Goal: Information Seeking & Learning: Learn about a topic

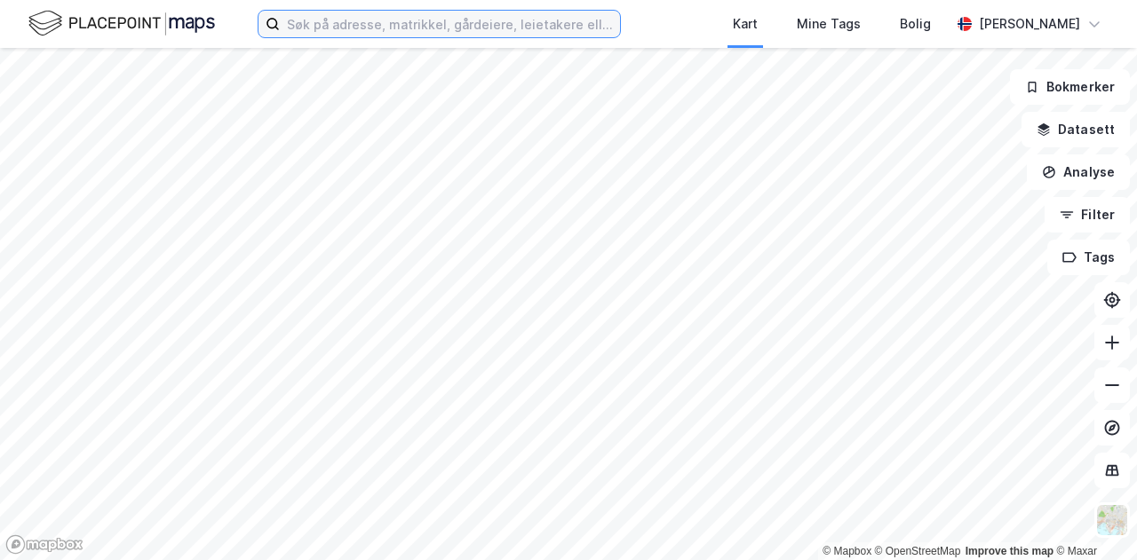
click at [501, 34] on input at bounding box center [450, 24] width 340 height 27
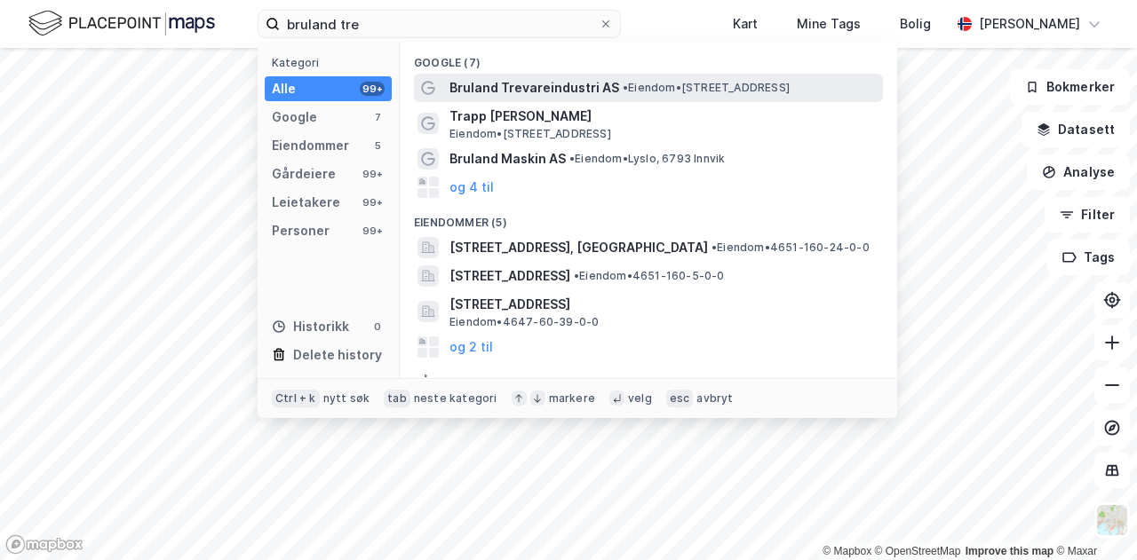
click at [551, 91] on span "Bruland Trevareindustri AS" at bounding box center [534, 87] width 170 height 21
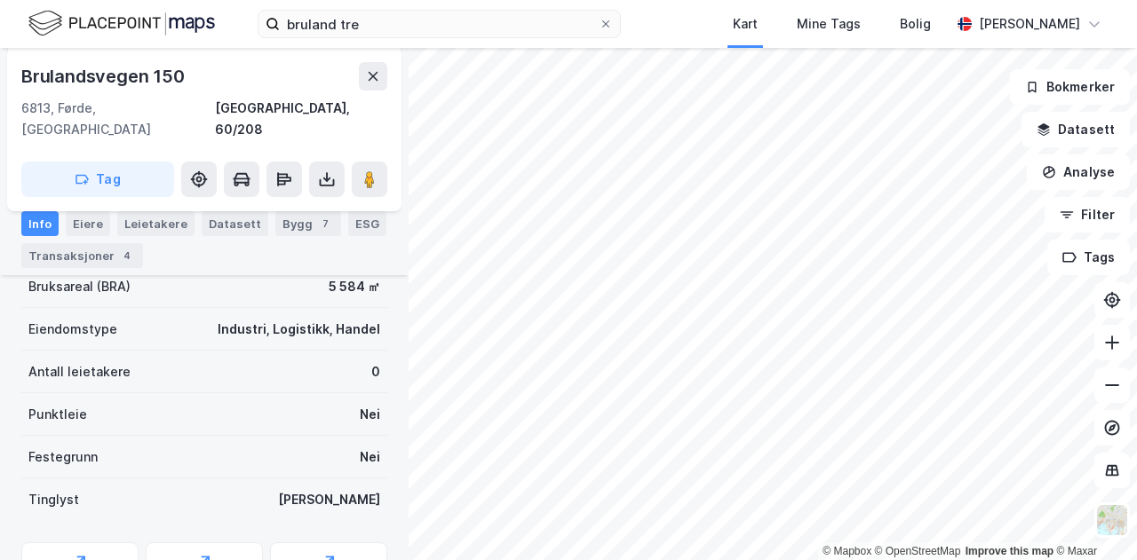
scroll to position [527, 0]
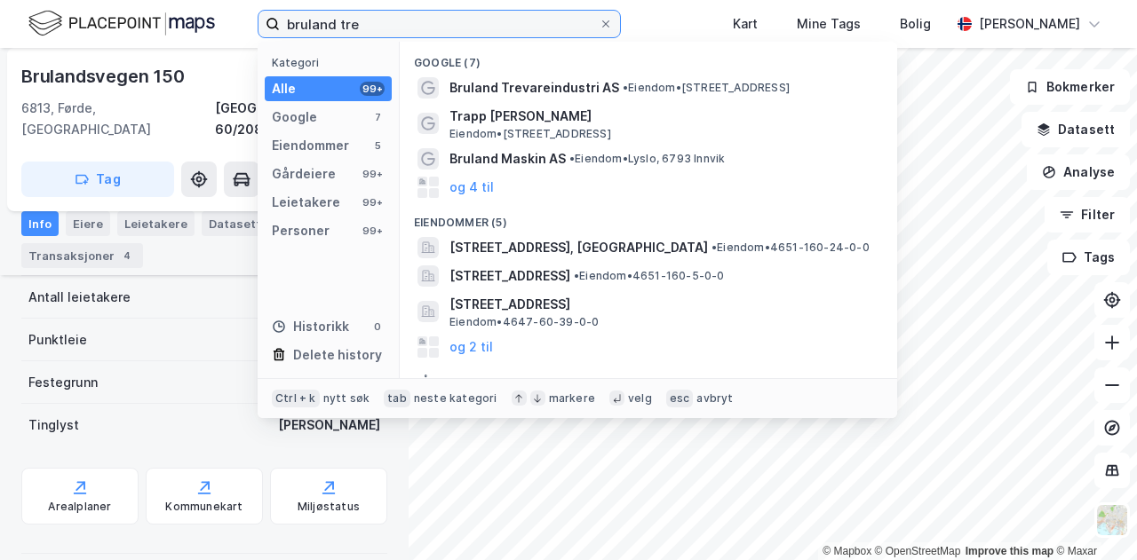
click at [378, 32] on input "bruland tre" at bounding box center [439, 24] width 319 height 27
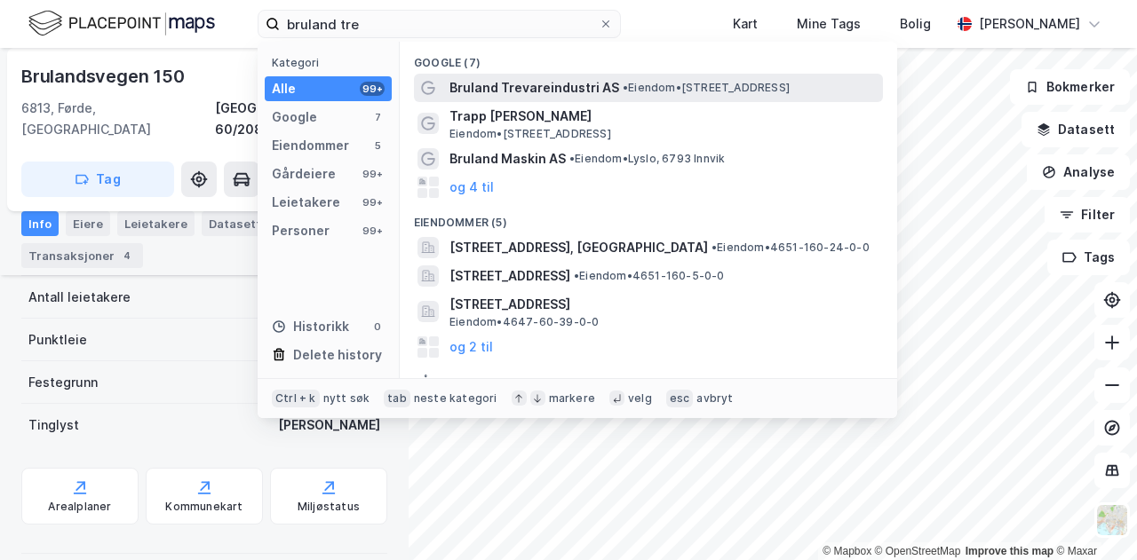
click at [501, 88] on span "Bruland Trevareindustri AS" at bounding box center [534, 87] width 170 height 21
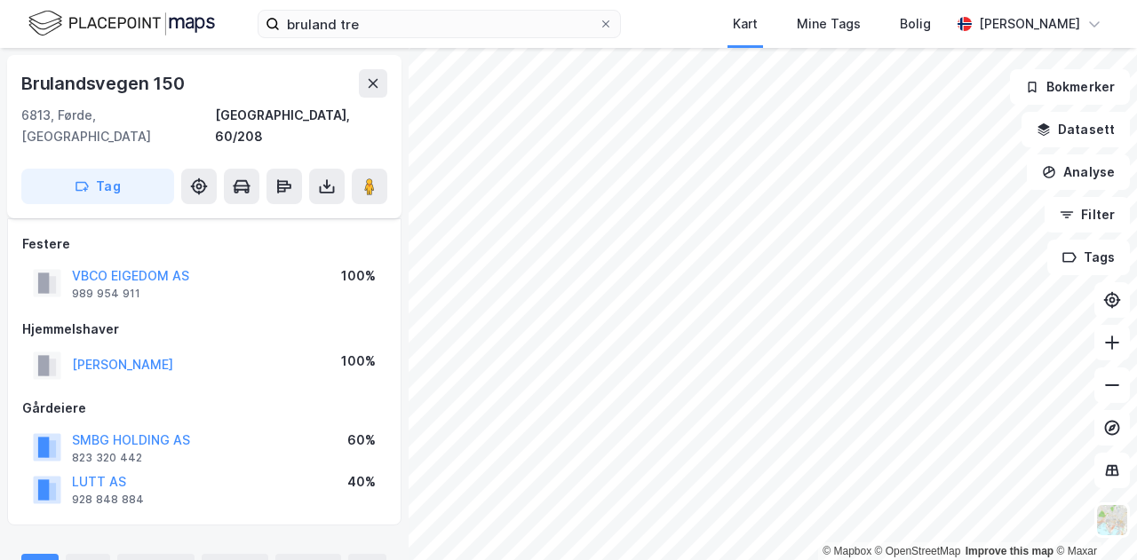
scroll to position [527, 0]
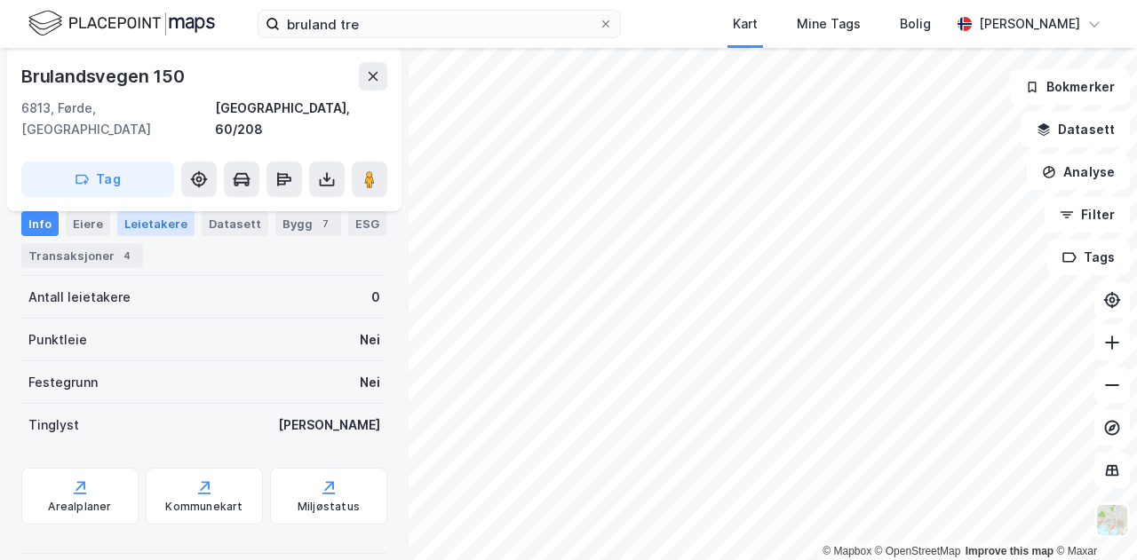
click at [161, 226] on div "Leietakere" at bounding box center [155, 223] width 77 height 25
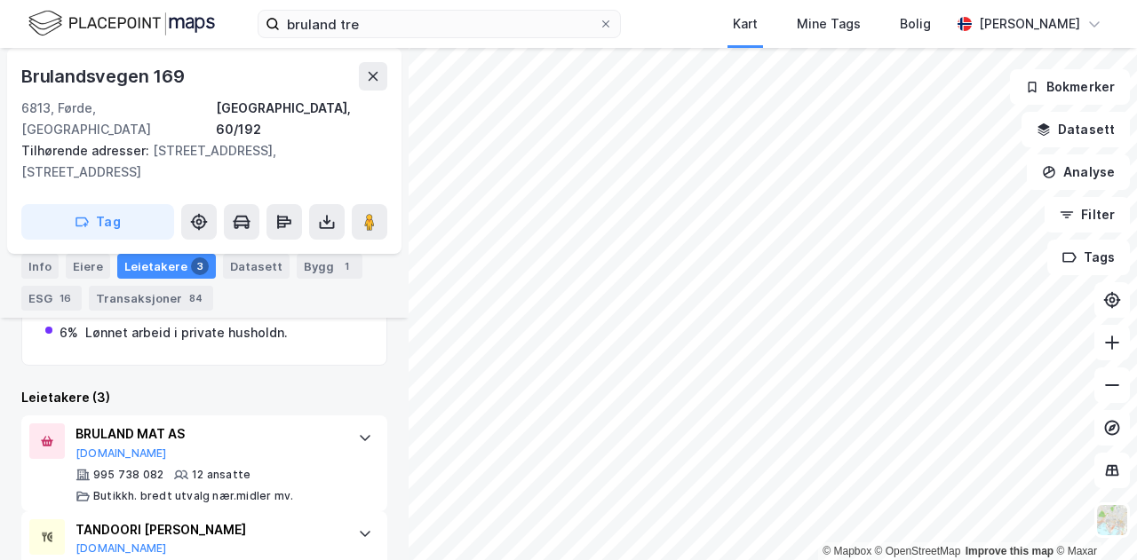
scroll to position [683, 0]
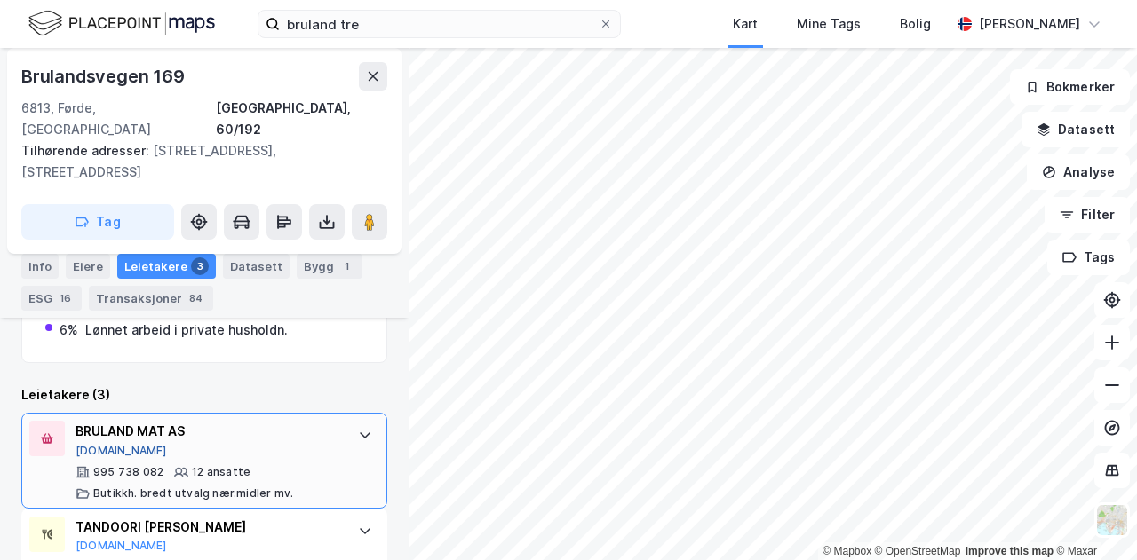
click at [107, 444] on button "[DOMAIN_NAME]" at bounding box center [120, 451] width 91 height 14
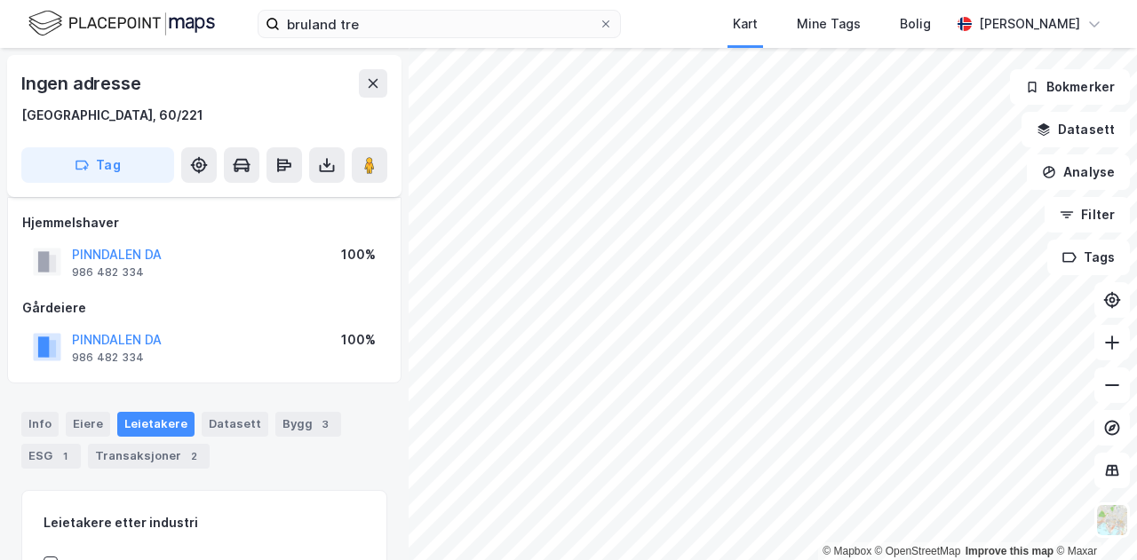
scroll to position [229, 0]
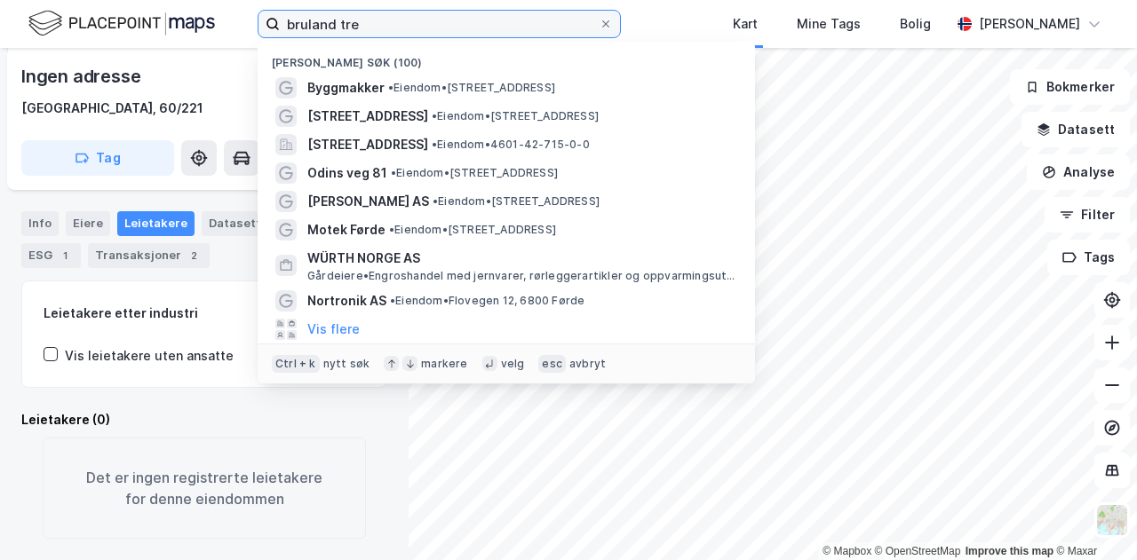
click at [430, 31] on input "bruland tre" at bounding box center [439, 24] width 319 height 27
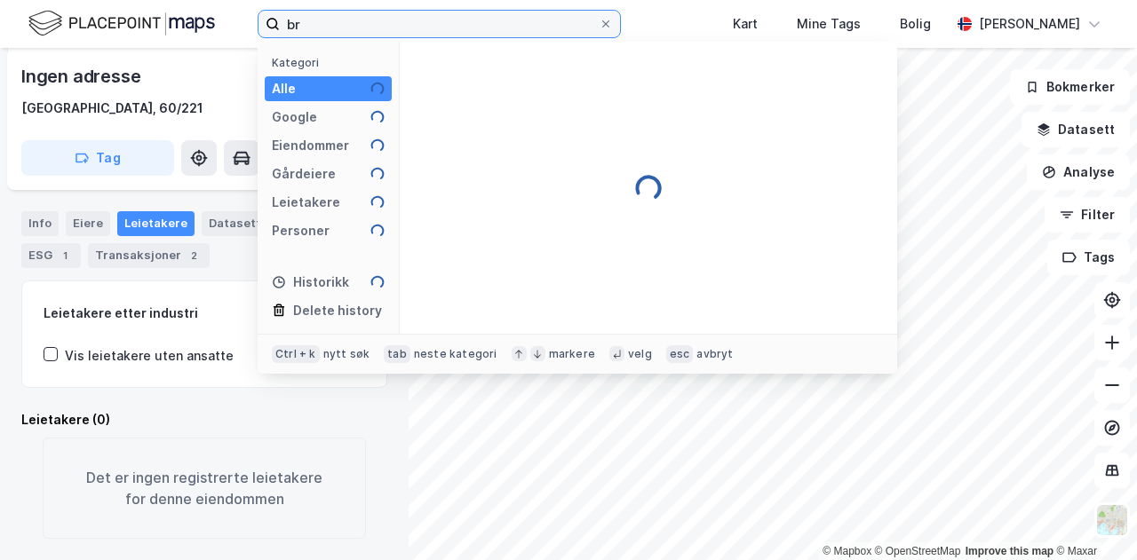
type input "b"
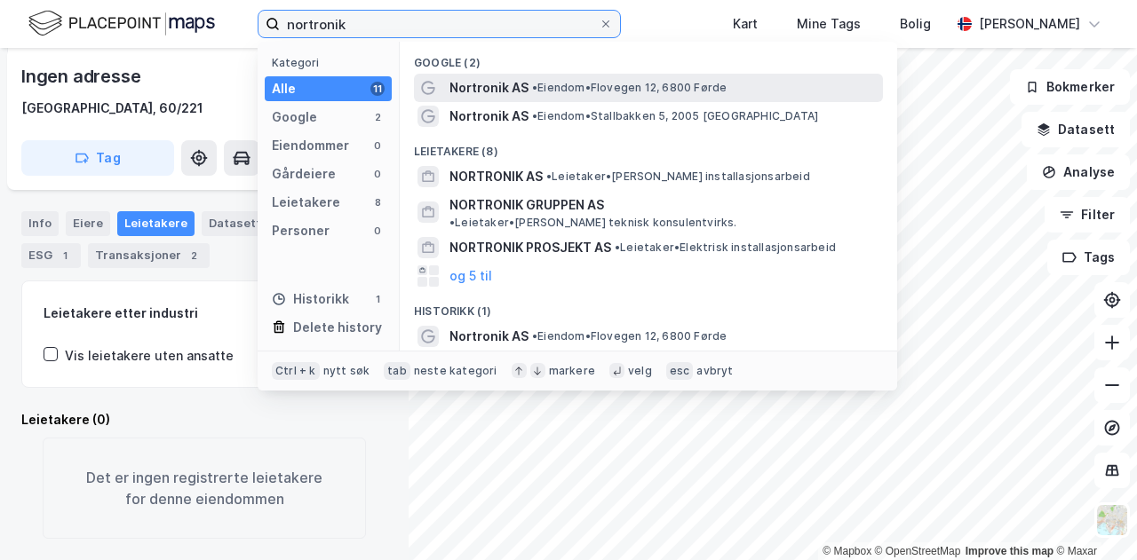
type input "nortronik"
click at [511, 92] on span "Nortronik AS" at bounding box center [488, 87] width 79 height 21
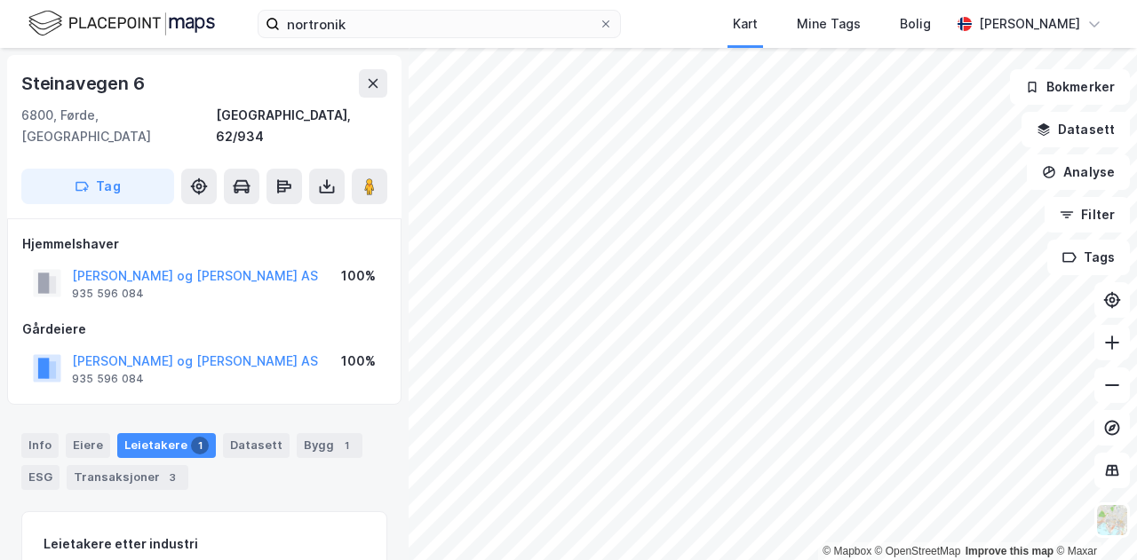
scroll to position [1, 0]
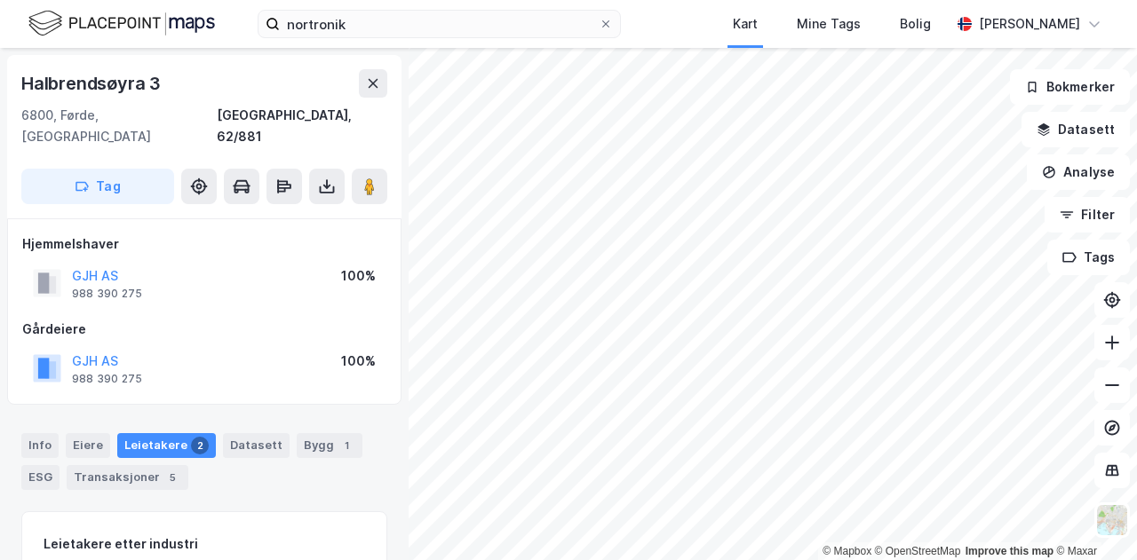
scroll to position [1, 0]
click at [84, 266] on div "CSH AS" at bounding box center [107, 276] width 71 height 21
drag, startPoint x: 143, startPoint y: 247, endPoint x: 70, endPoint y: 255, distance: 73.3
click at [70, 262] on div "CSH AS 920 043 356 100%" at bounding box center [204, 283] width 364 height 43
copy button "CSH AS"
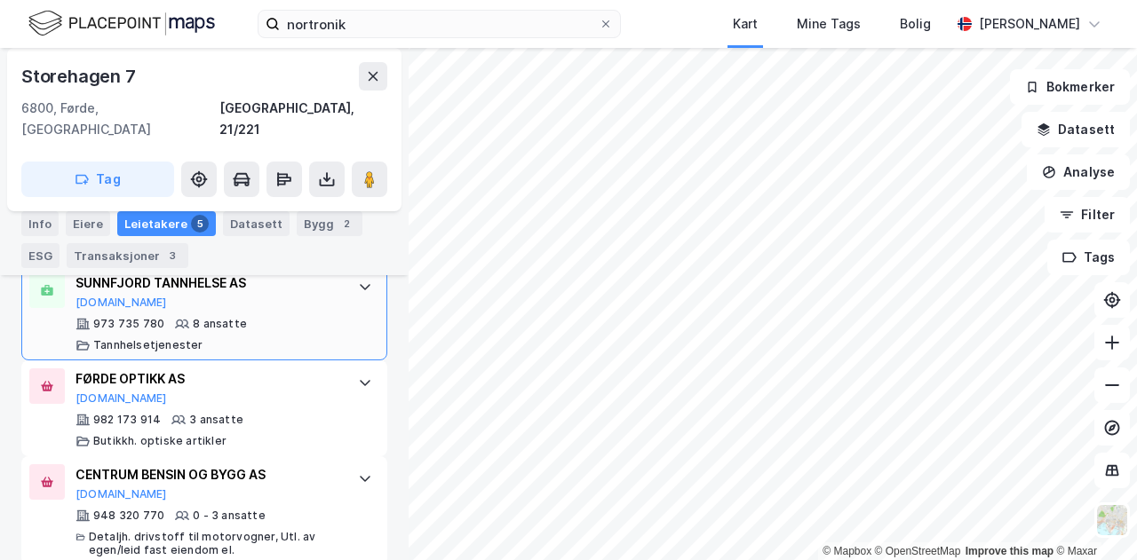
scroll to position [810, 0]
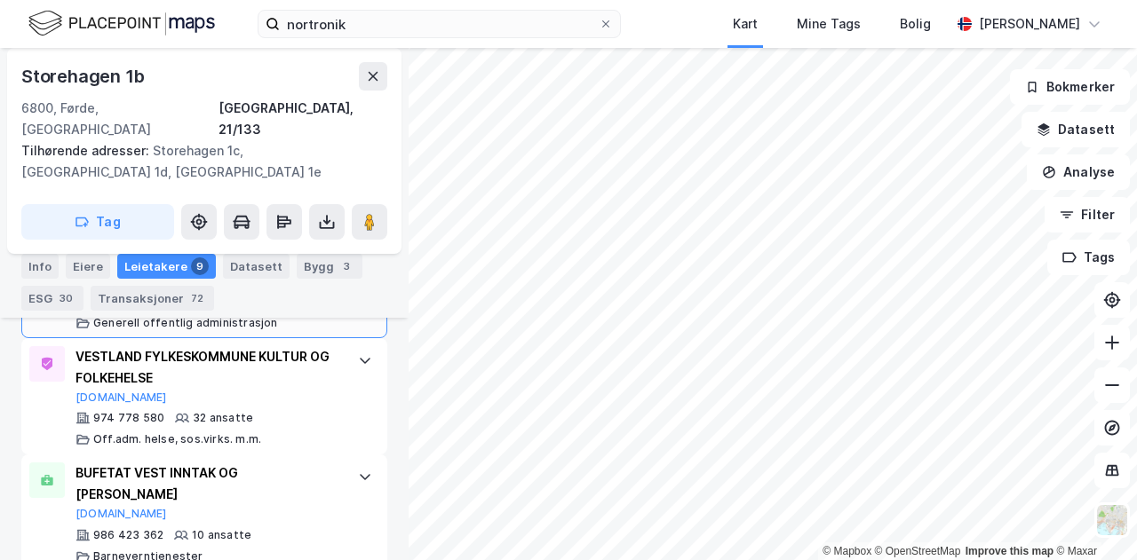
scroll to position [753, 0]
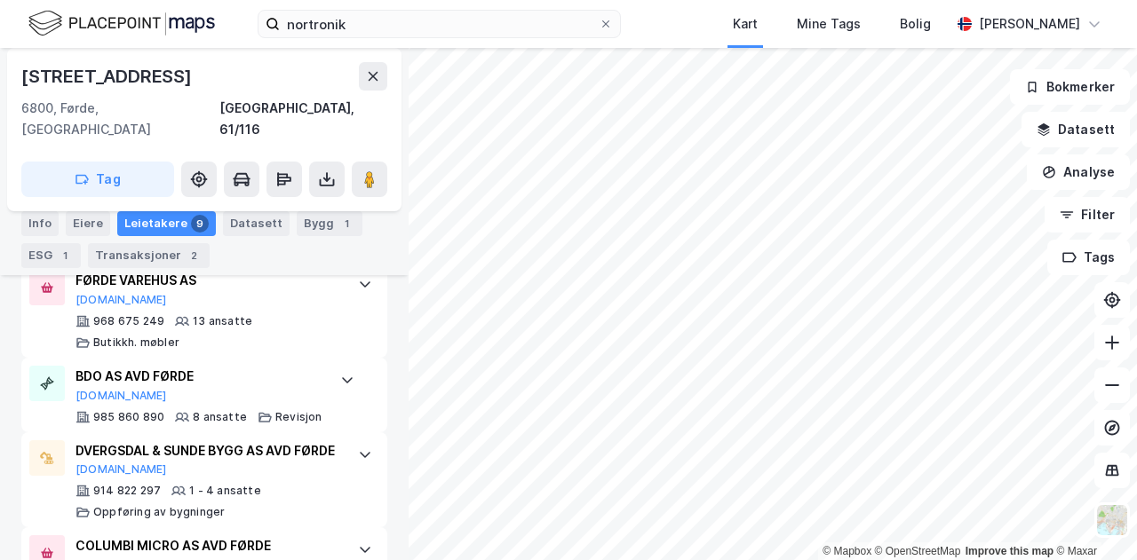
scroll to position [858, 0]
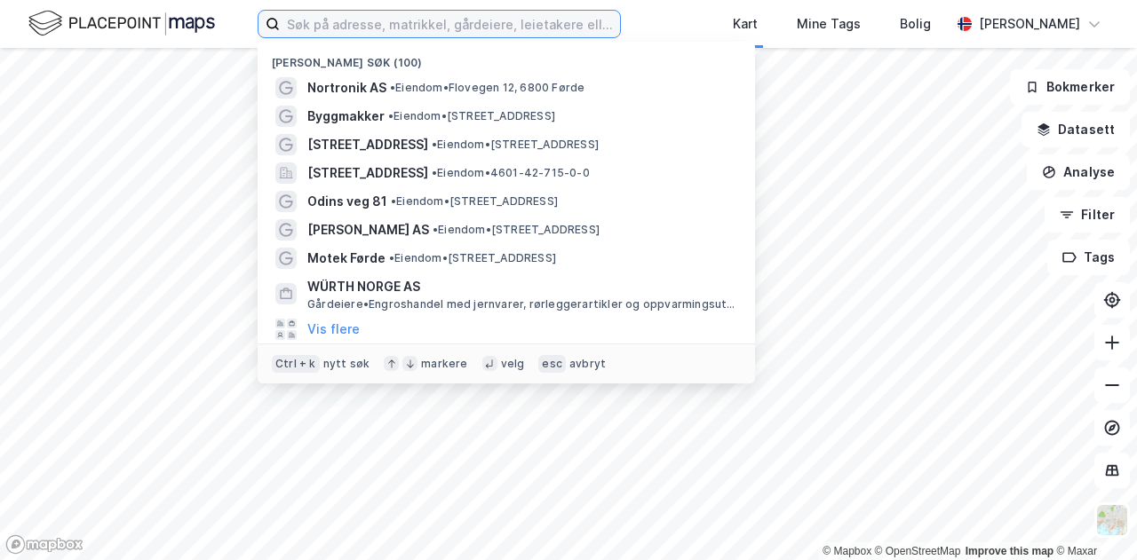
click at [393, 27] on input at bounding box center [450, 24] width 340 height 27
click at [393, 27] on input "bi" at bounding box center [450, 24] width 340 height 27
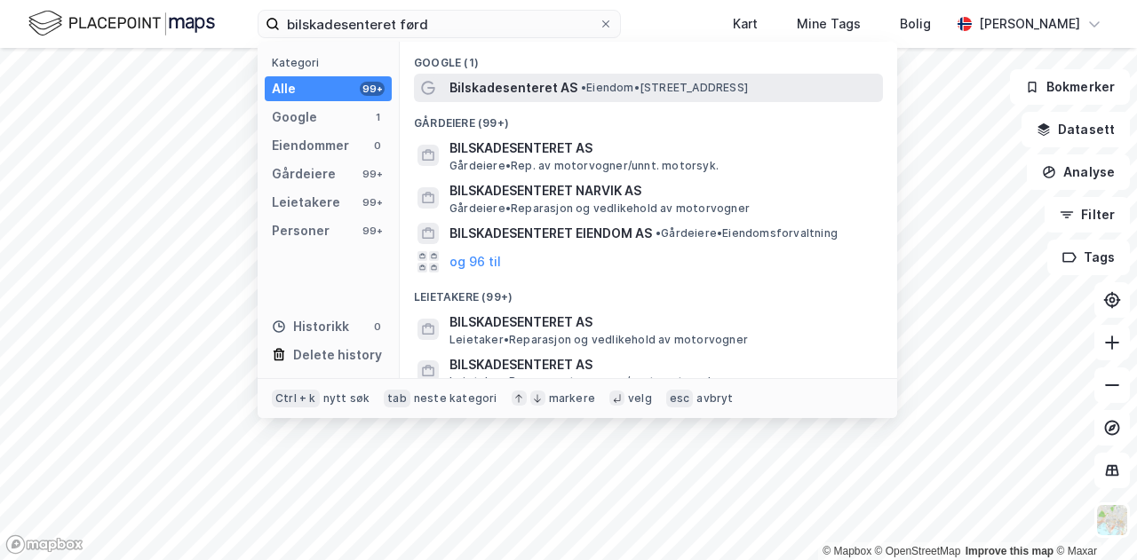
click at [551, 86] on span "Bilskadesenteret AS" at bounding box center [513, 87] width 128 height 21
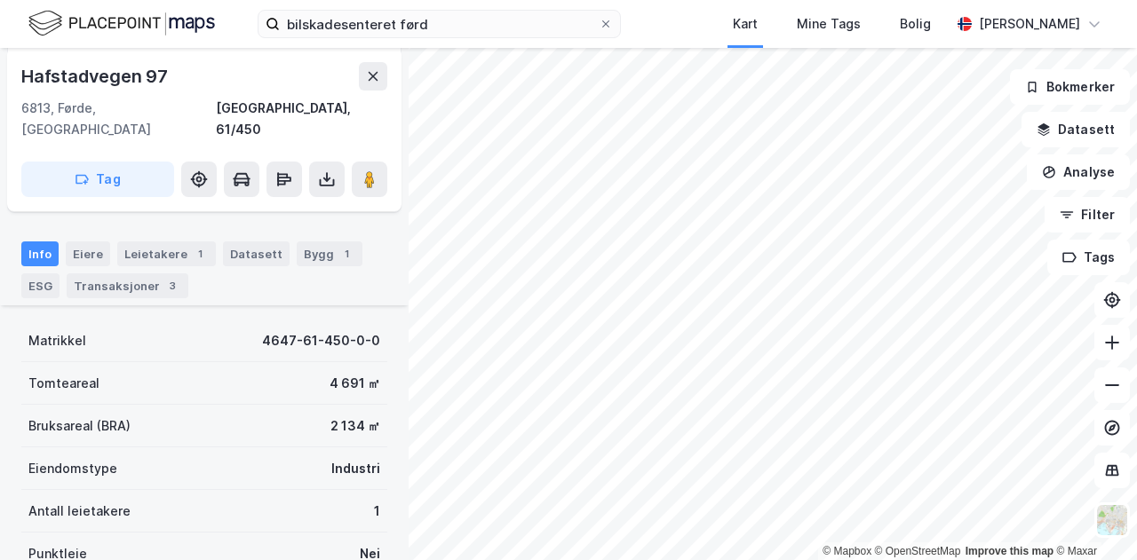
scroll to position [254, 0]
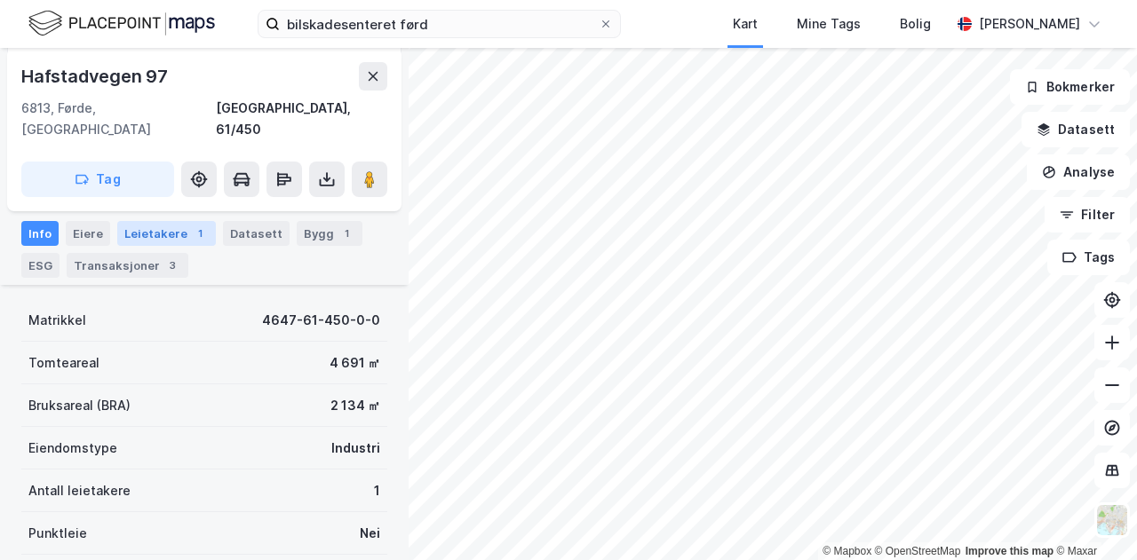
click at [178, 221] on div "Leietakere 1" at bounding box center [166, 233] width 99 height 25
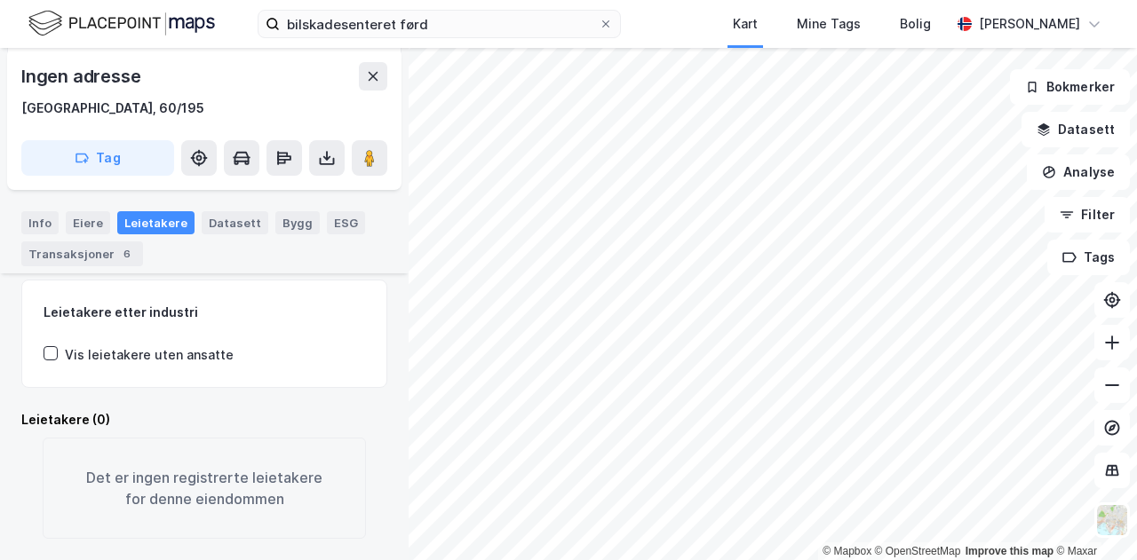
scroll to position [433, 0]
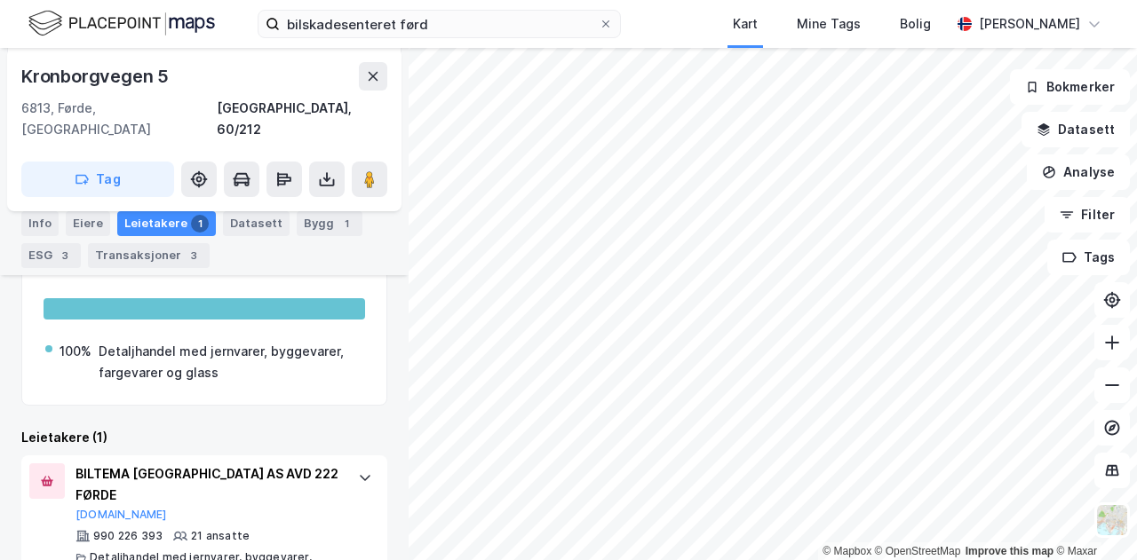
scroll to position [322, 0]
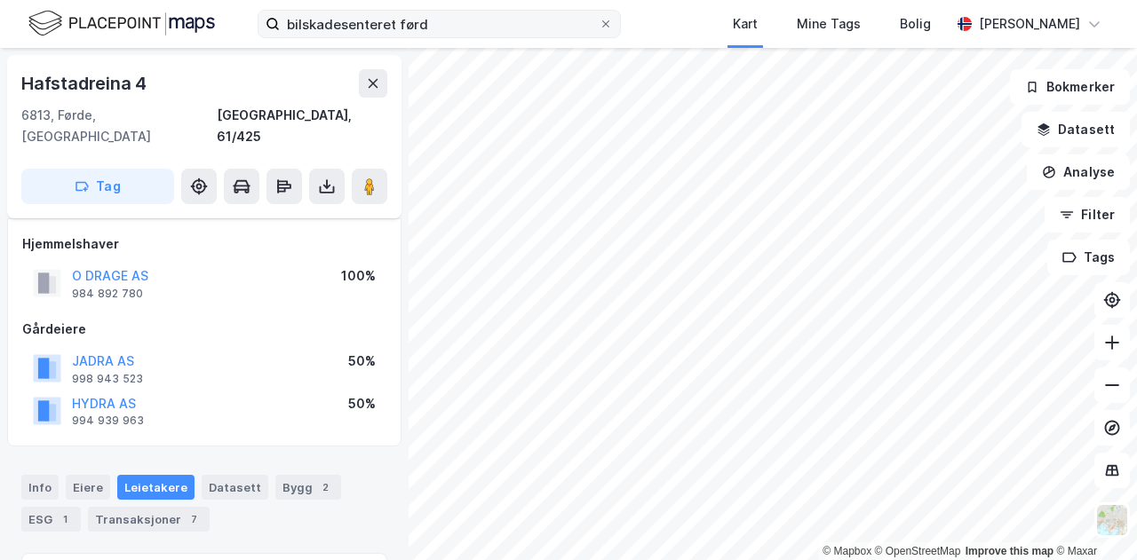
scroll to position [256, 0]
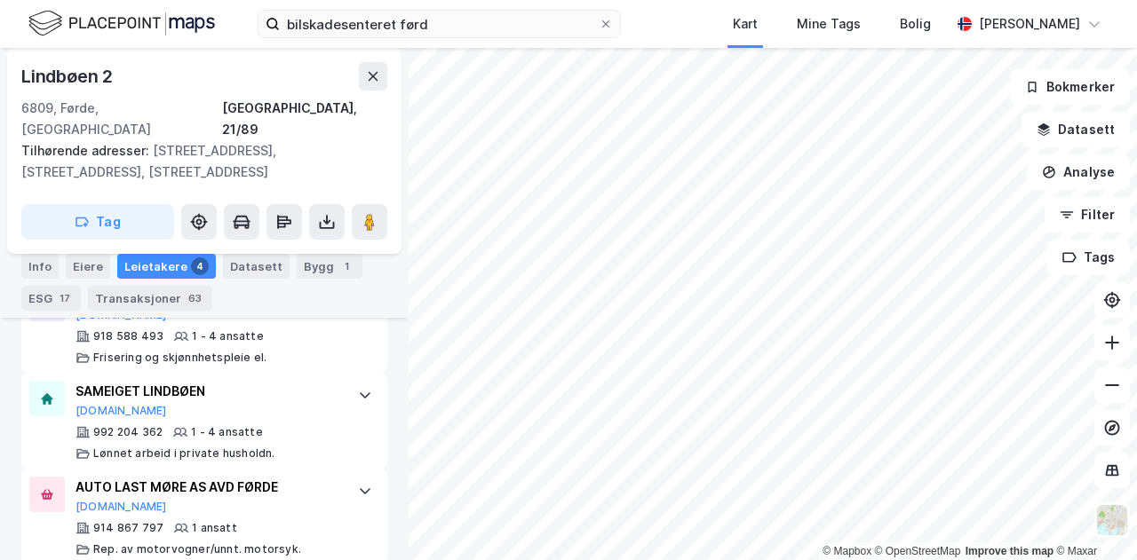
scroll to position [848, 0]
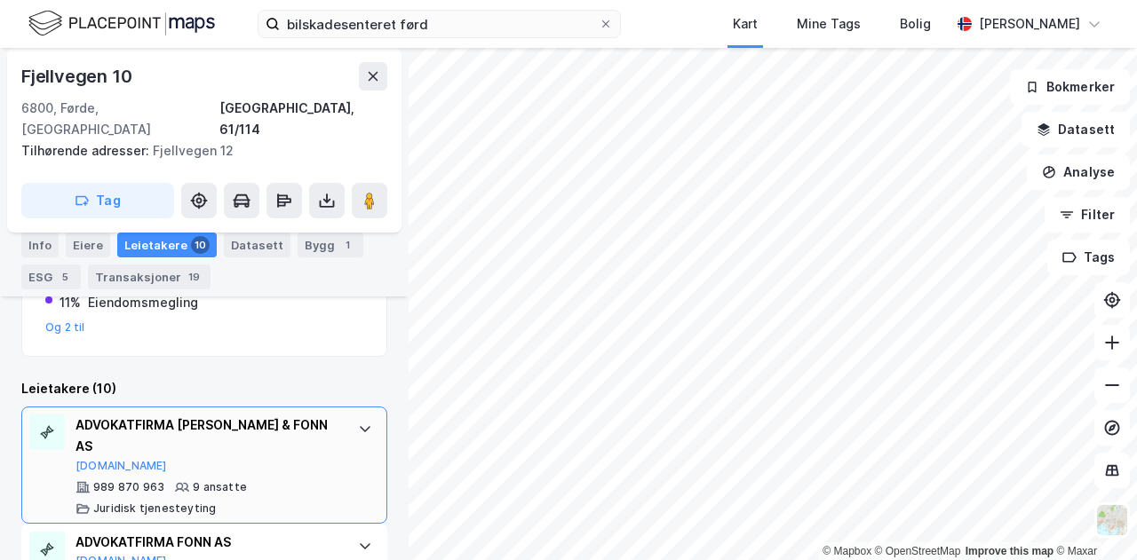
scroll to position [609, 0]
click at [105, 460] on button "[DOMAIN_NAME]" at bounding box center [120, 467] width 91 height 14
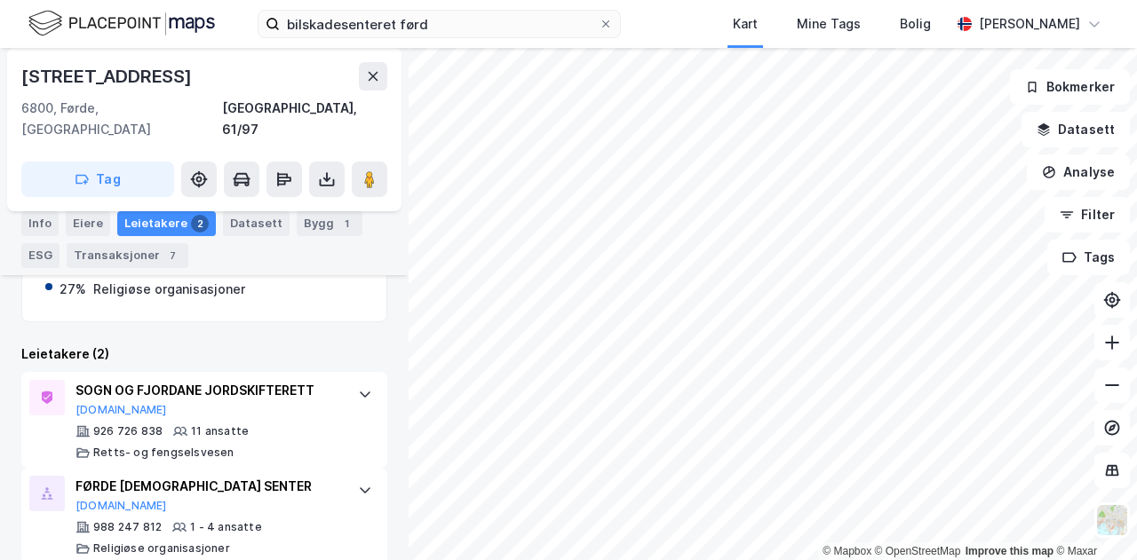
scroll to position [408, 0]
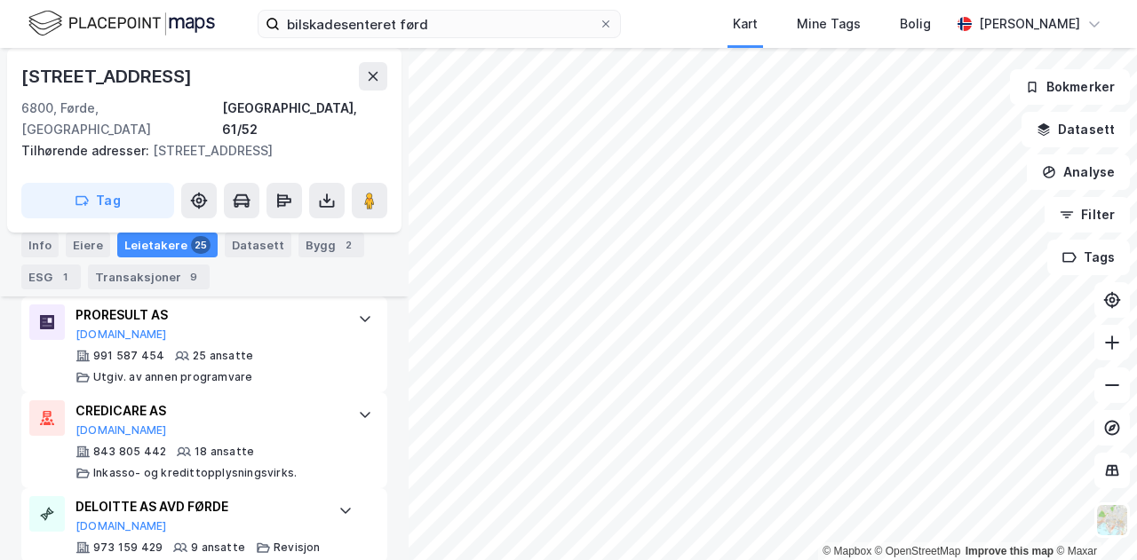
scroll to position [688, 0]
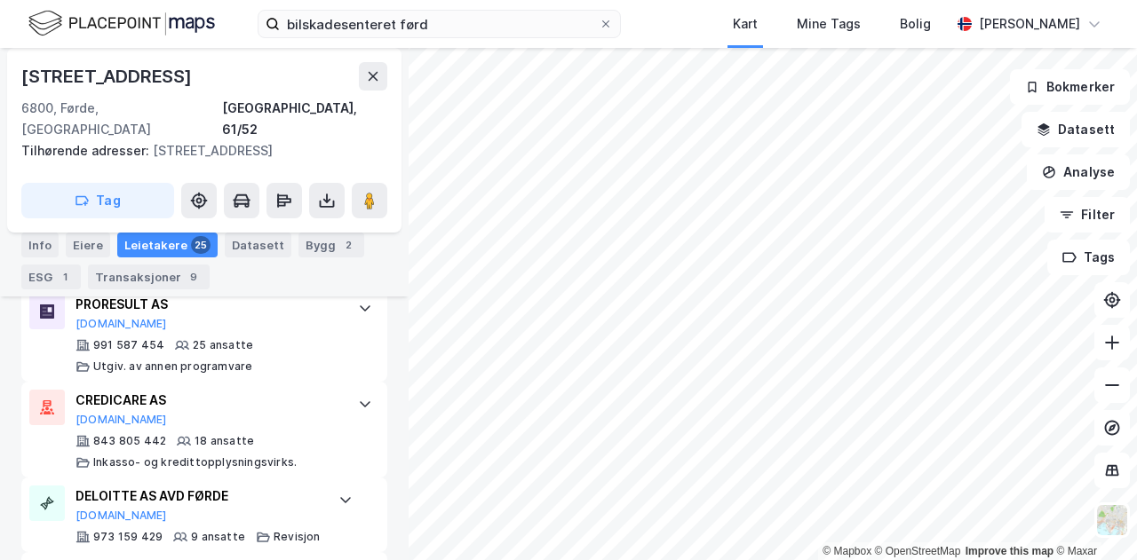
drag, startPoint x: 296, startPoint y: 394, endPoint x: 62, endPoint y: 215, distance: 294.5
click at [62, 215] on div "Info [PERSON_NAME] 25 Datasett Bygg 2 ESG 1 Transaksjoner 9" at bounding box center [204, 253] width 408 height 85
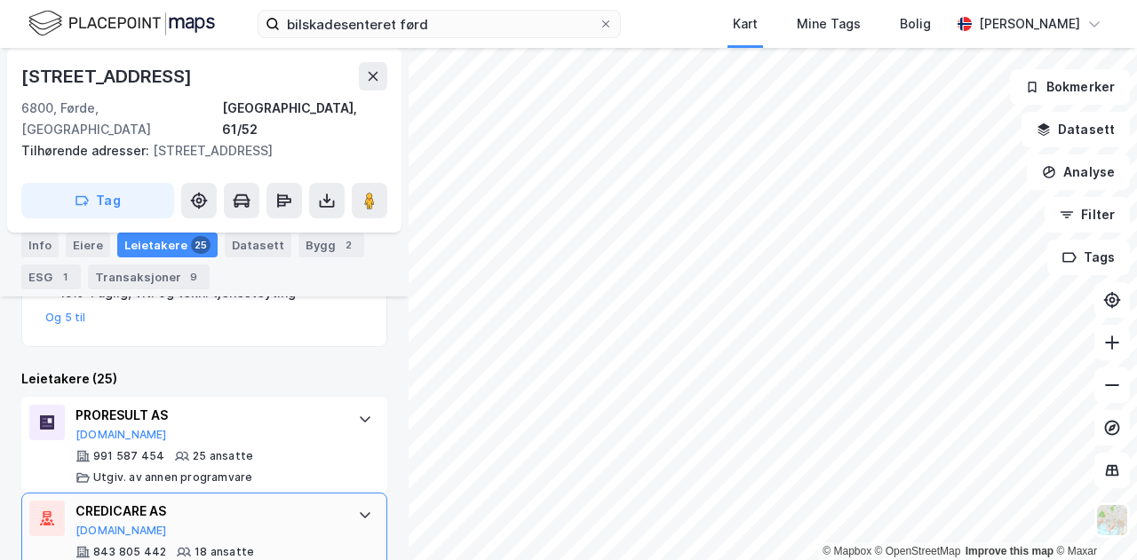
scroll to position [577, 0]
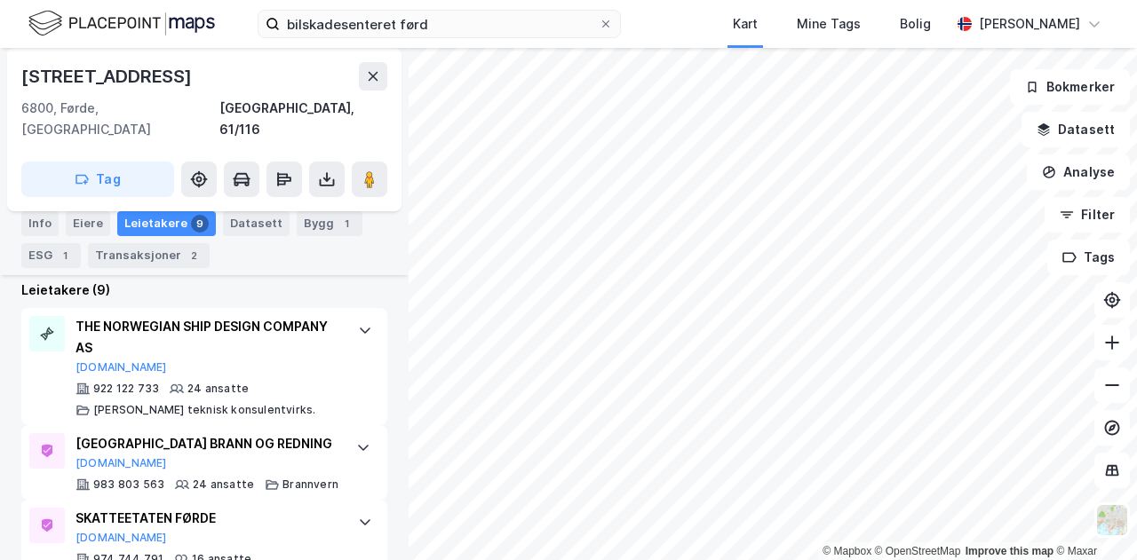
scroll to position [524, 0]
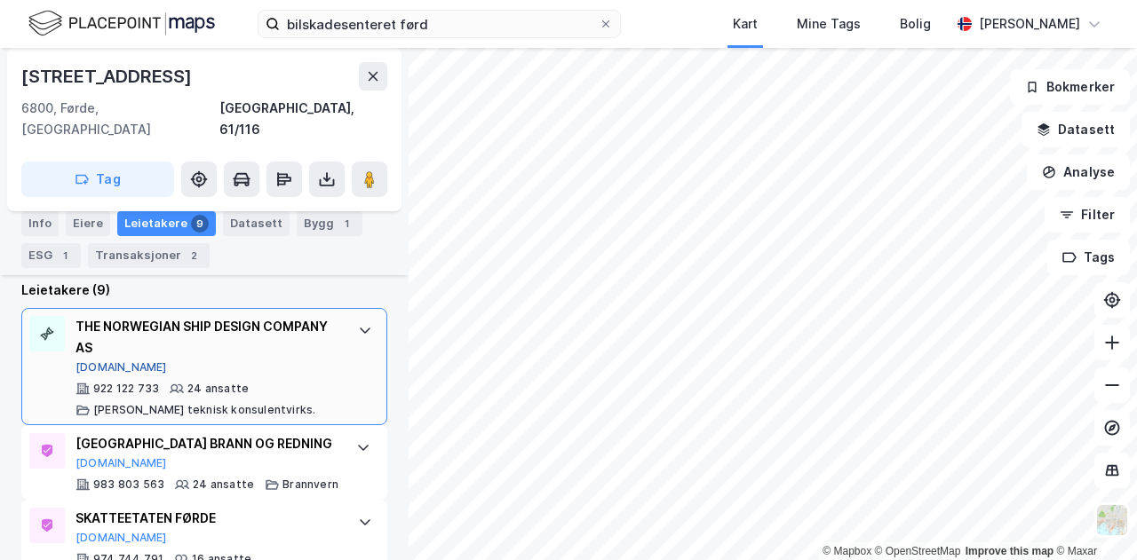
click at [102, 361] on button "[DOMAIN_NAME]" at bounding box center [120, 368] width 91 height 14
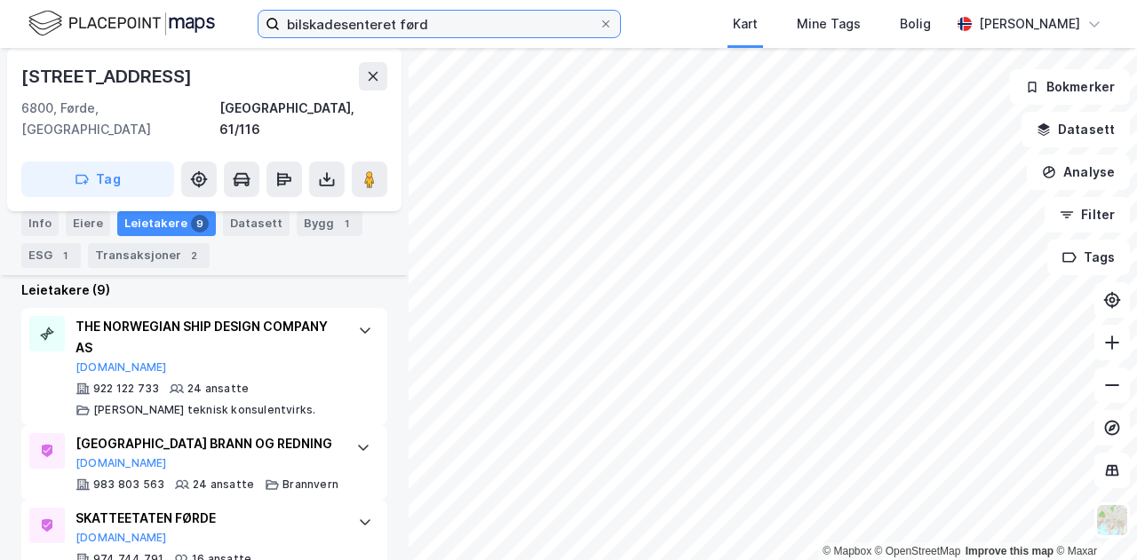
click at [430, 20] on input "bilskadesenteret førd" at bounding box center [439, 24] width 319 height 27
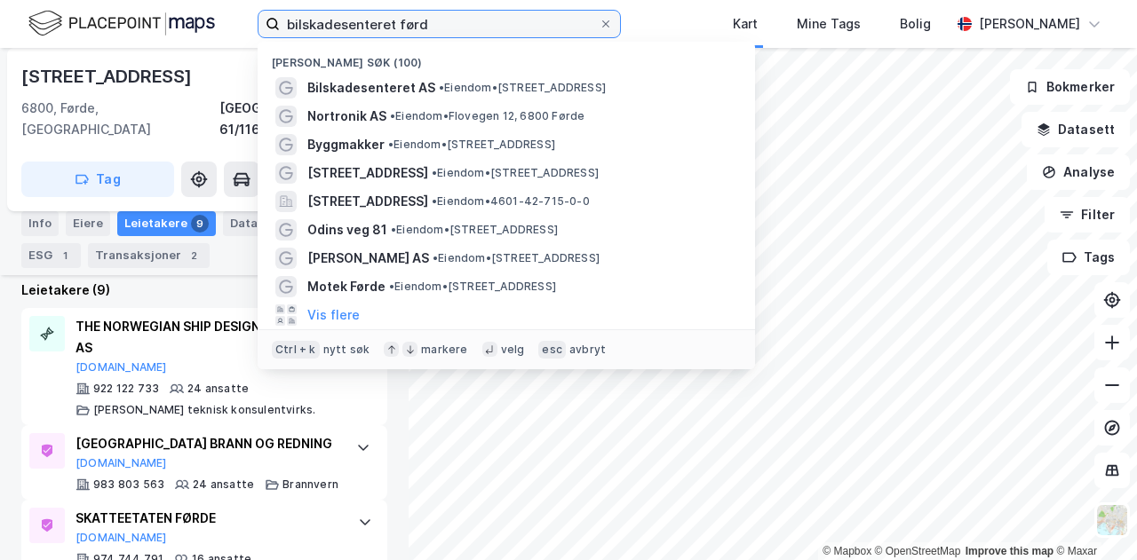
click at [430, 20] on input "bilskadesenteret førd" at bounding box center [439, 24] width 319 height 27
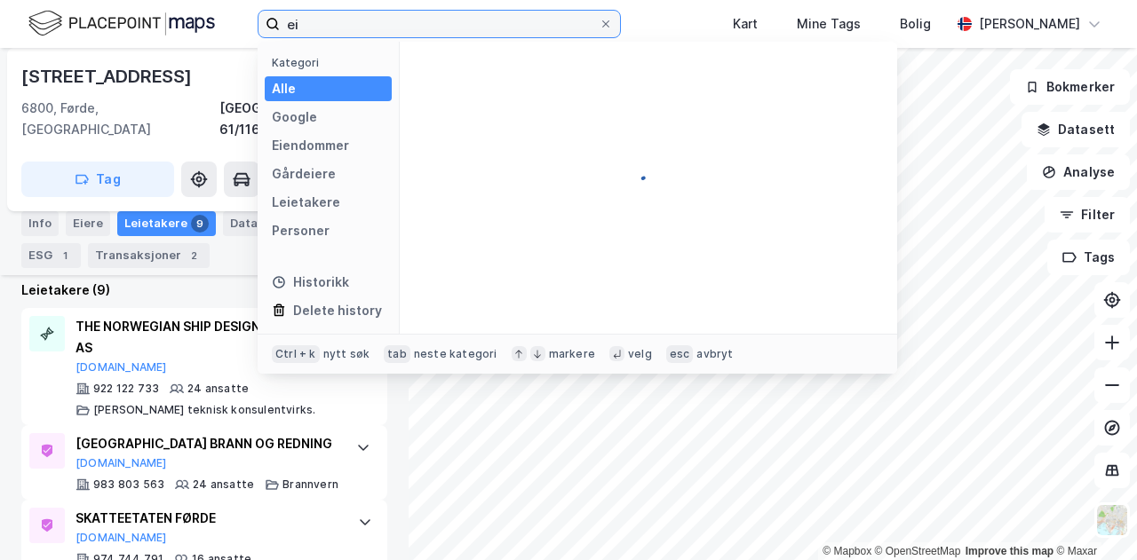
type input "e"
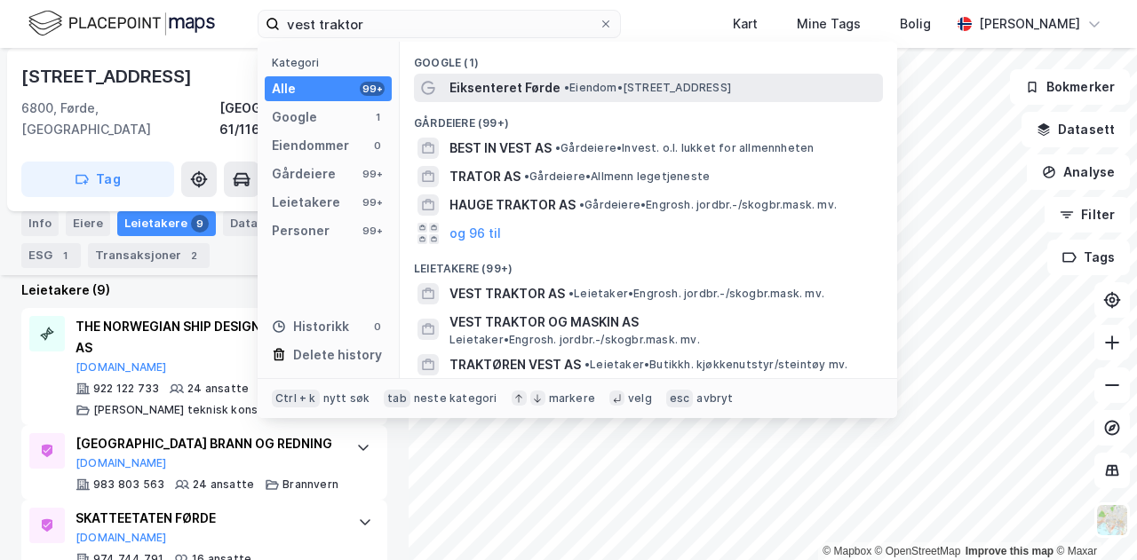
click at [497, 92] on span "Eiksenteret Førde" at bounding box center [504, 87] width 111 height 21
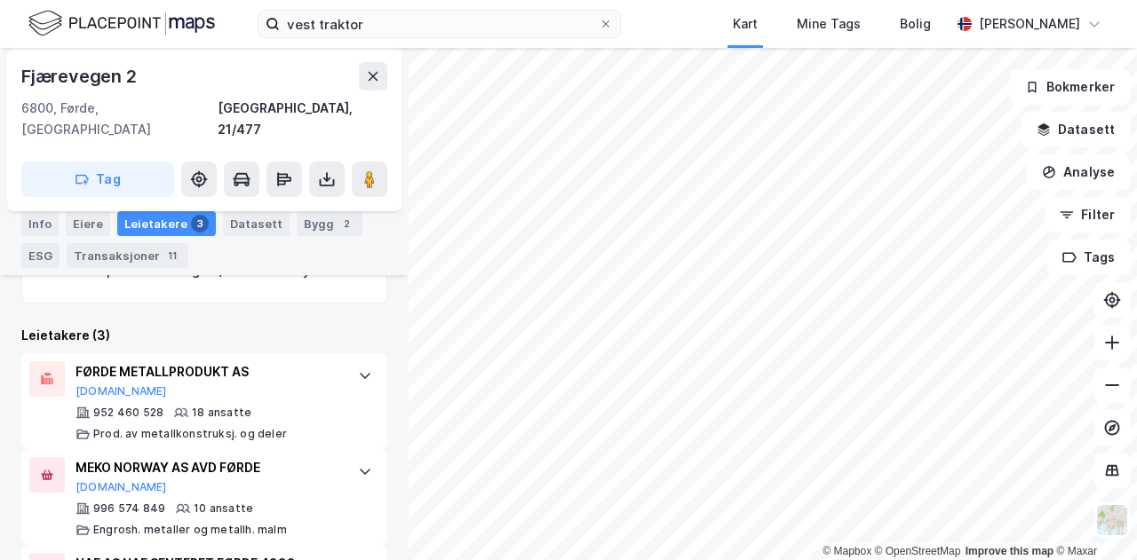
scroll to position [701, 0]
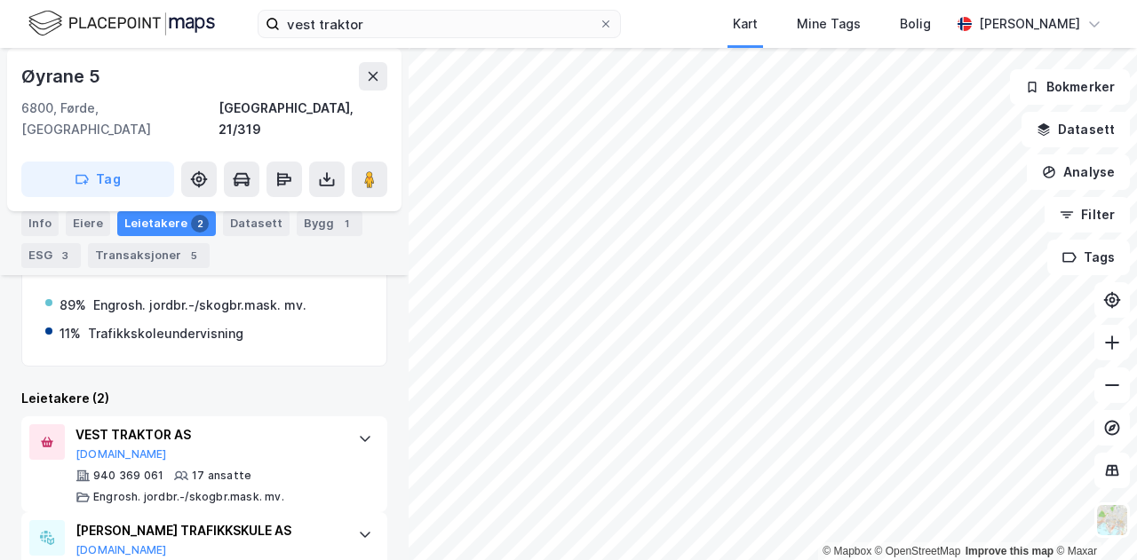
scroll to position [366, 0]
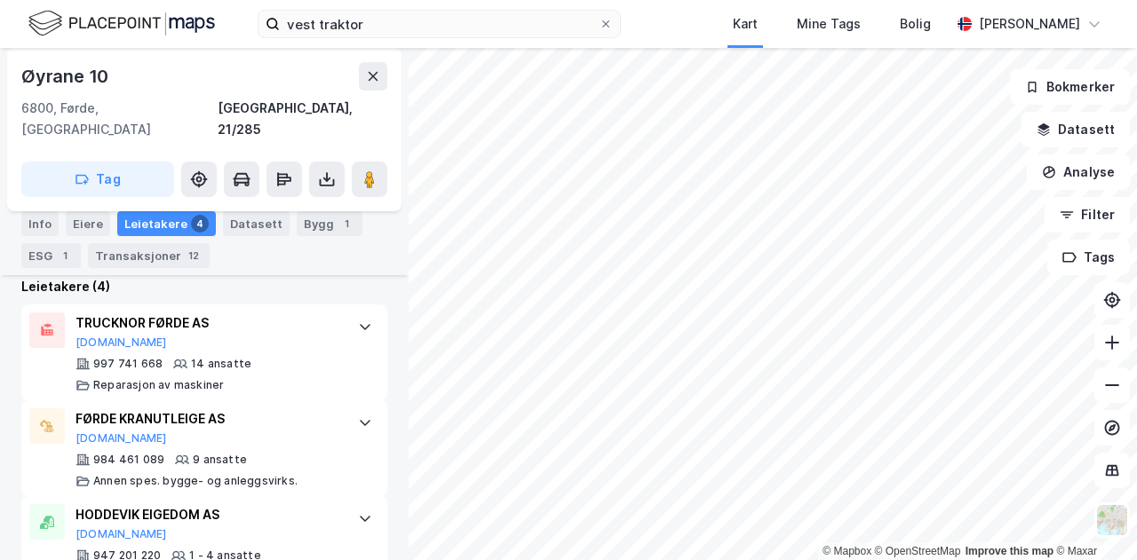
scroll to position [705, 0]
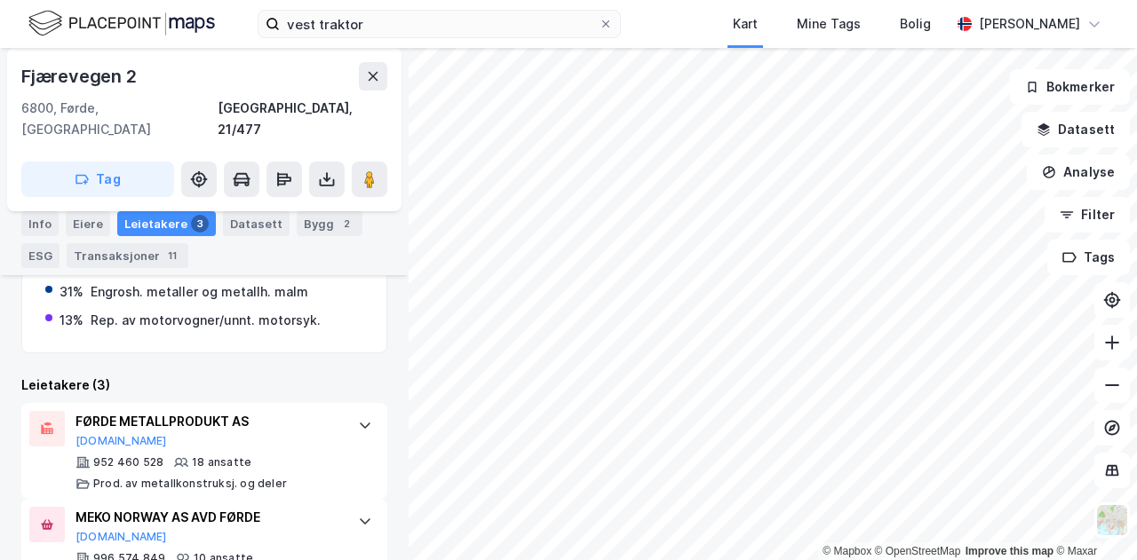
scroll to position [675, 0]
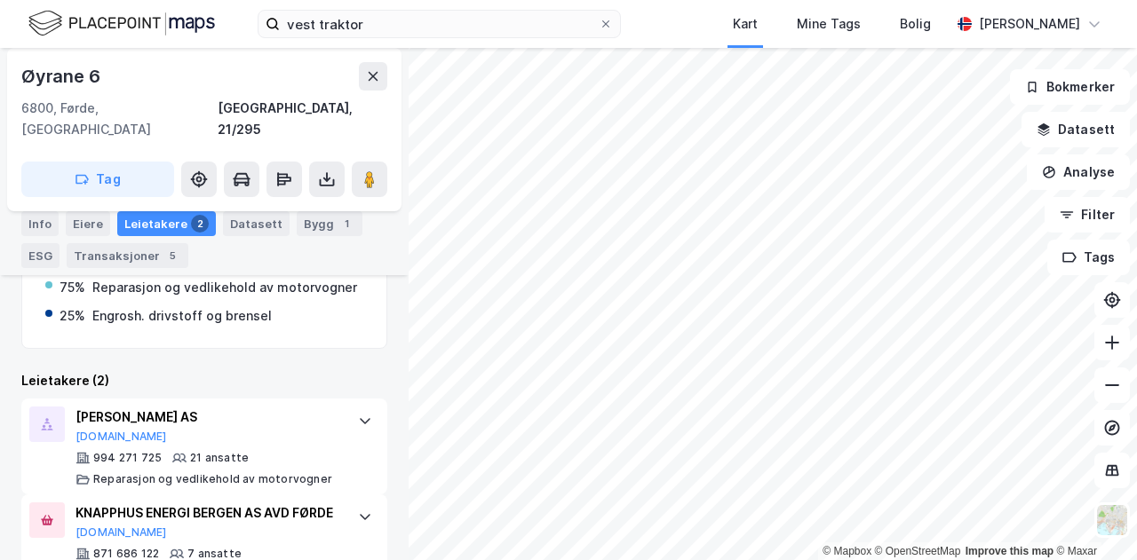
scroll to position [467, 0]
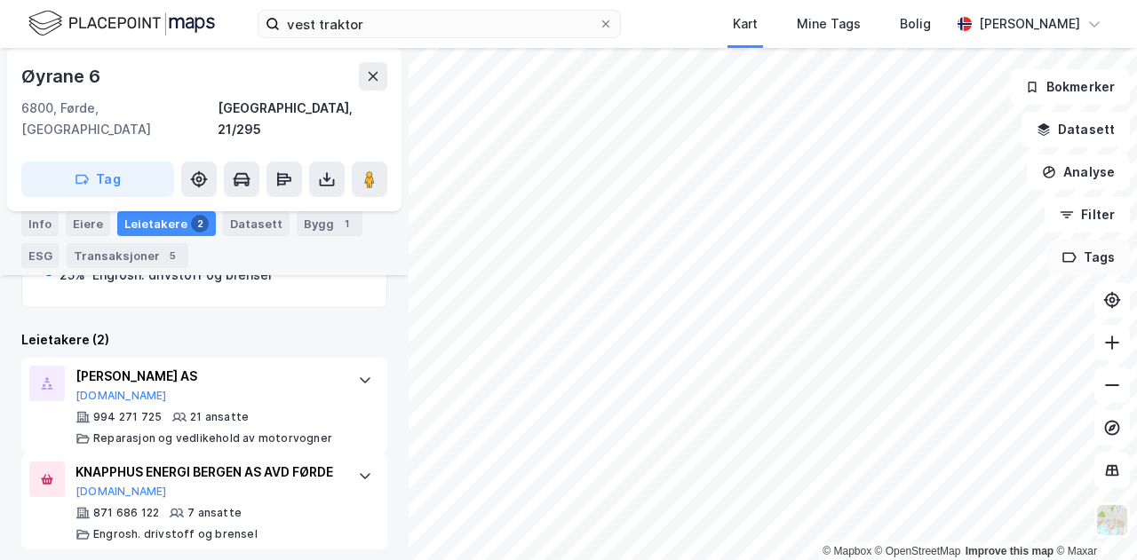
click at [1099, 253] on div "© Mapbox © OpenStreetMap Improve this map © Maxar [STREET_ADDRESS], [GEOGRAPHIC…" at bounding box center [568, 304] width 1137 height 512
click at [566, 32] on input "vest traktor" at bounding box center [439, 24] width 319 height 27
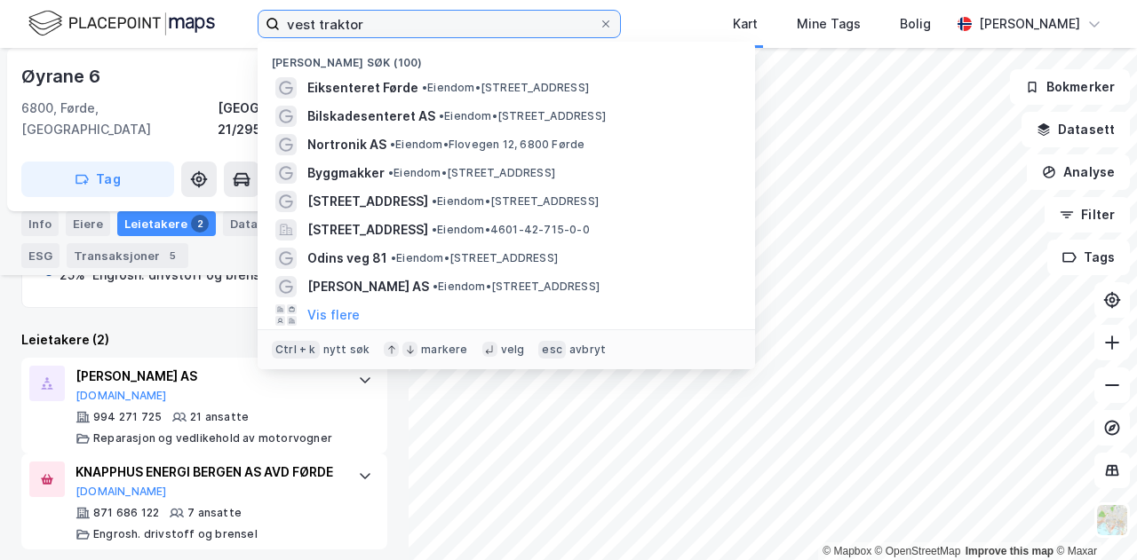
click at [566, 32] on input "vest traktor" at bounding box center [439, 24] width 319 height 27
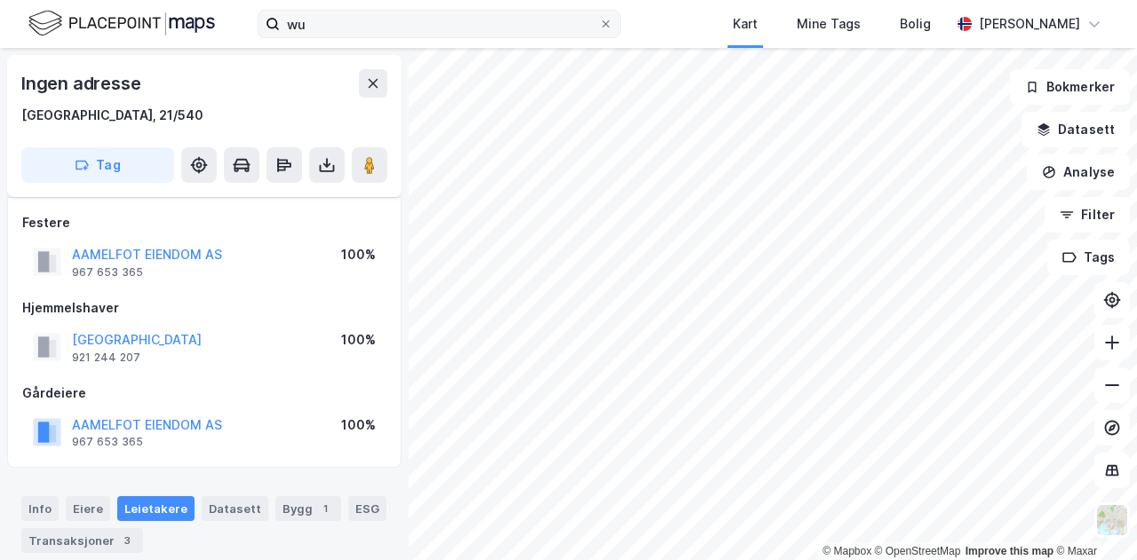
scroll to position [314, 0]
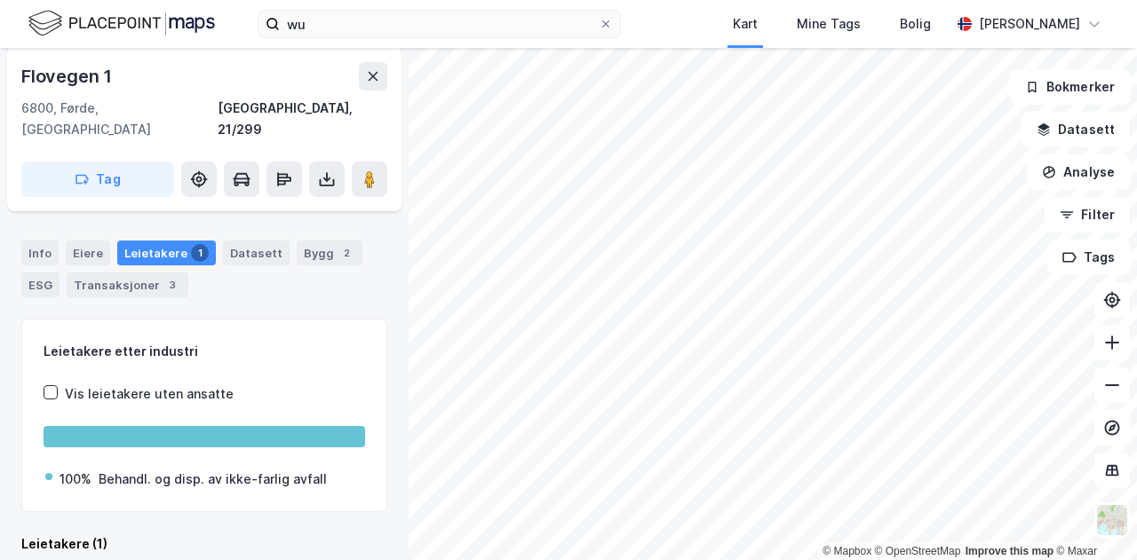
scroll to position [372, 0]
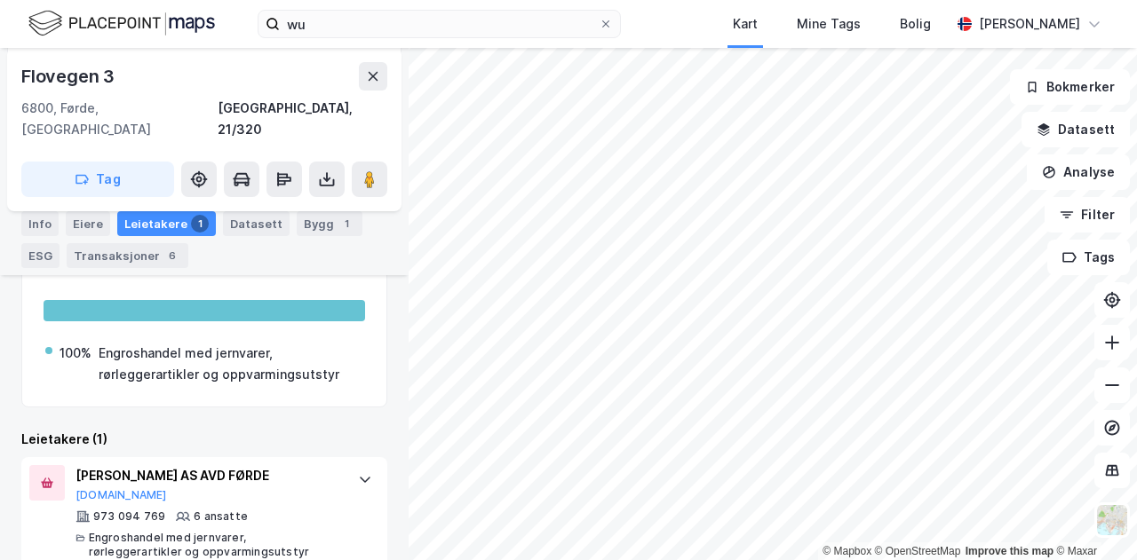
scroll to position [443, 0]
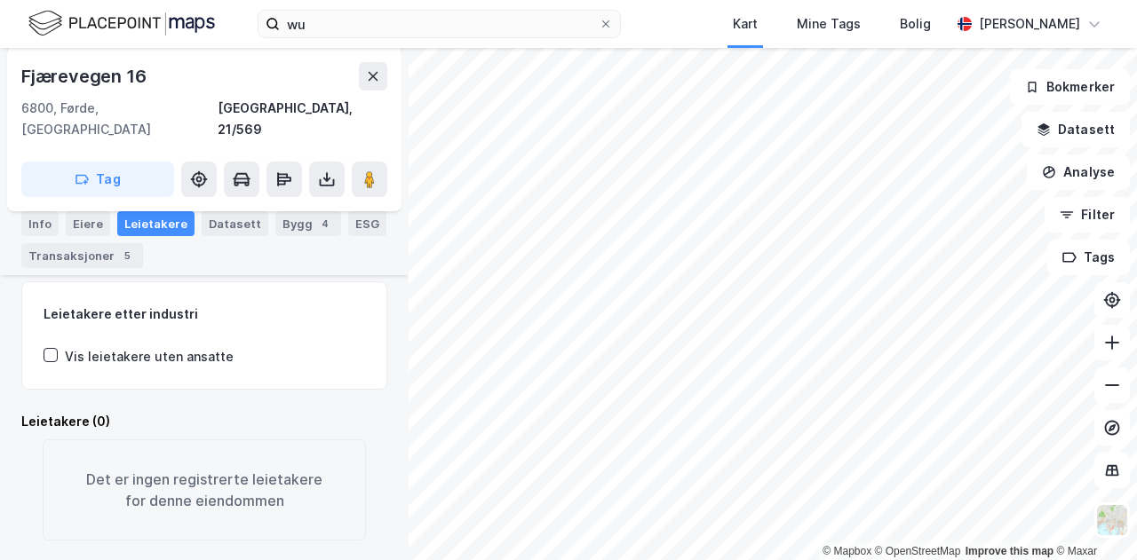
scroll to position [313, 0]
click at [705, 15] on div "wu Kart Mine Tags Bolig [PERSON_NAME] © Mapbox © OpenStreetMap Improve this map…" at bounding box center [568, 280] width 1137 height 560
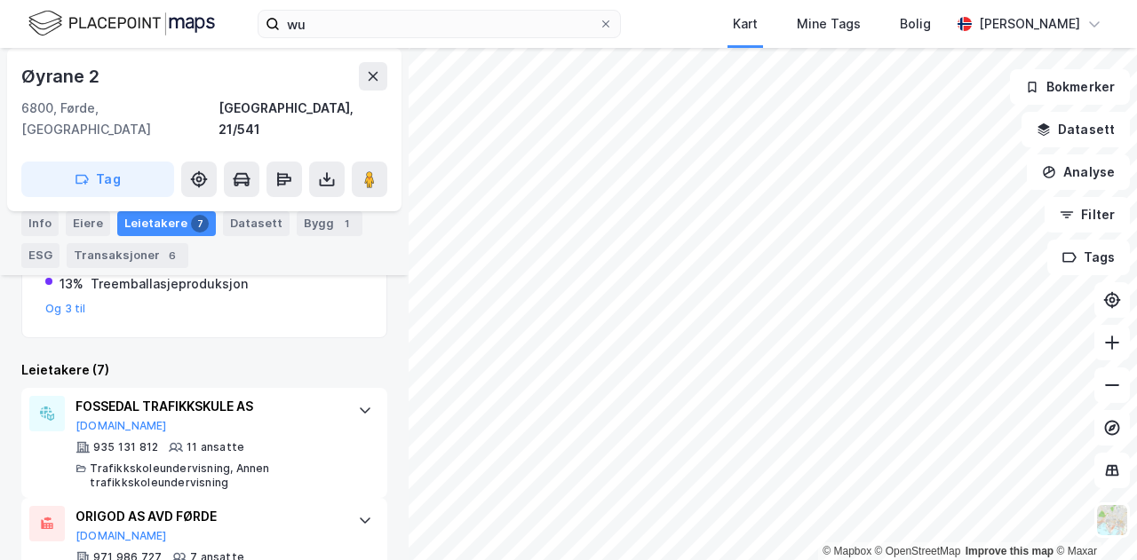
scroll to position [444, 0]
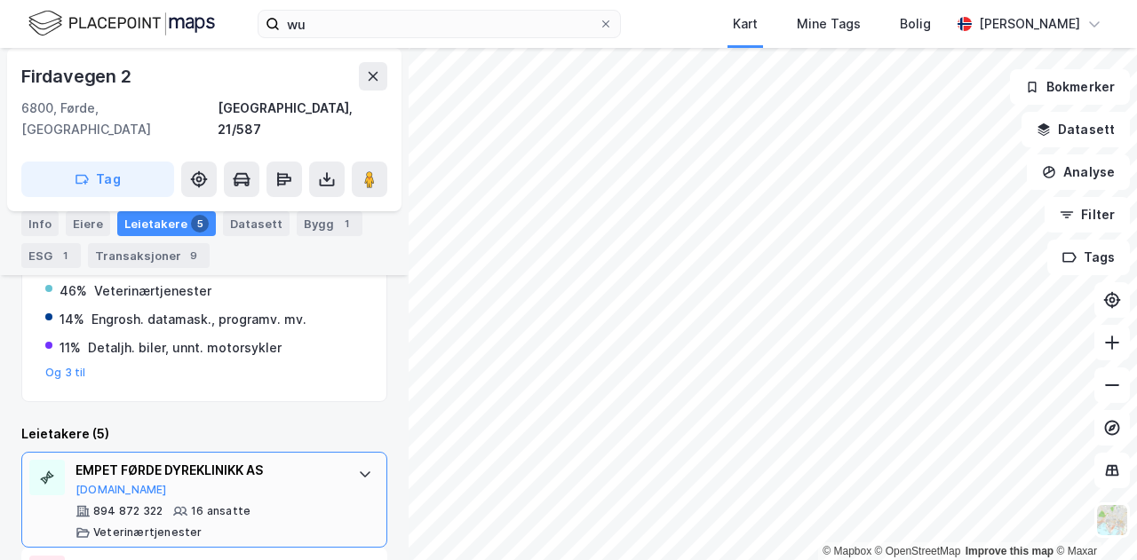
scroll to position [455, 0]
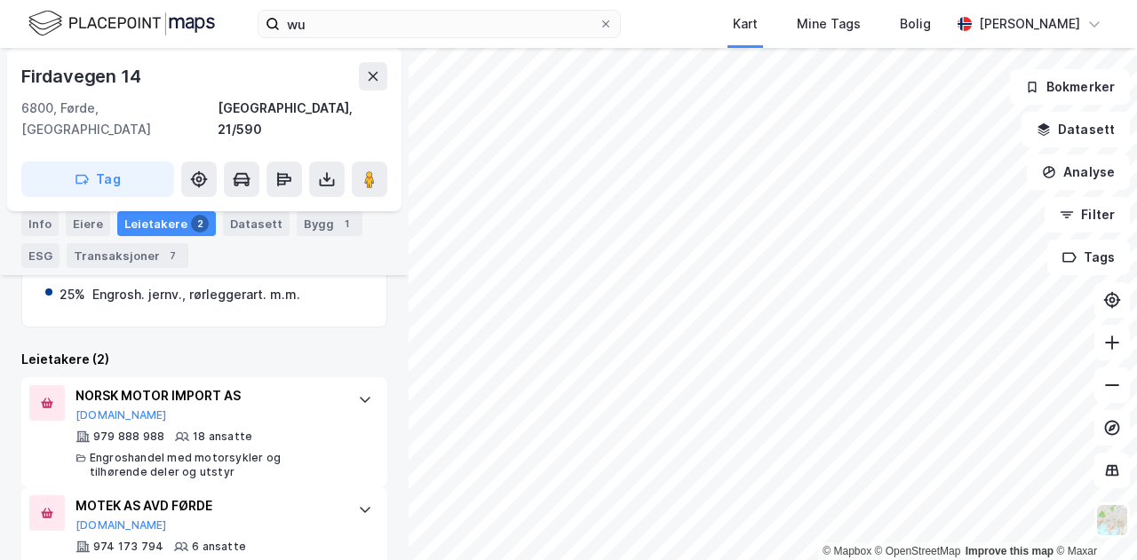
scroll to position [549, 0]
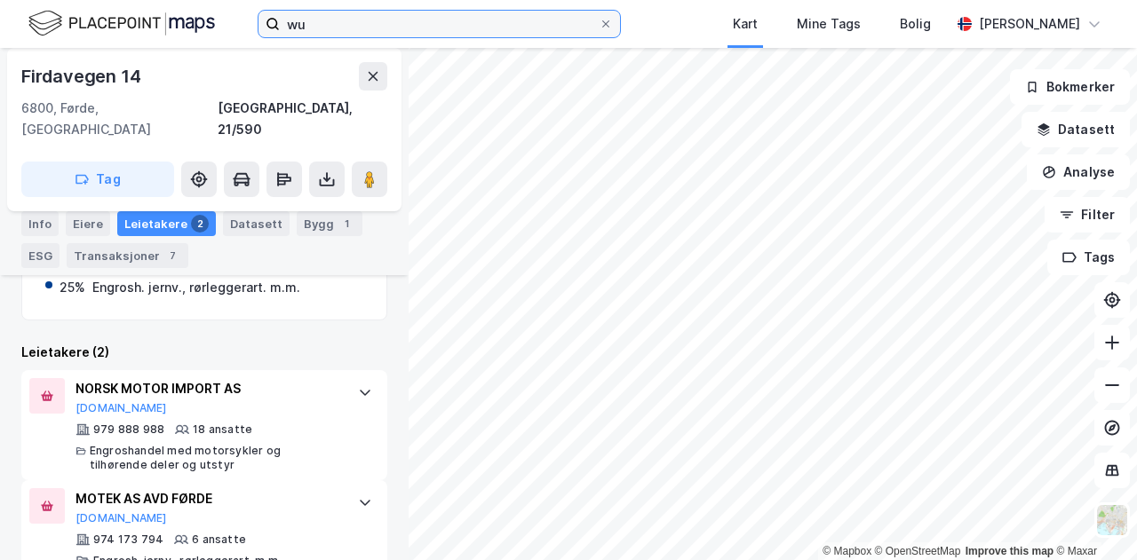
click at [321, 27] on input "wu" at bounding box center [439, 24] width 319 height 27
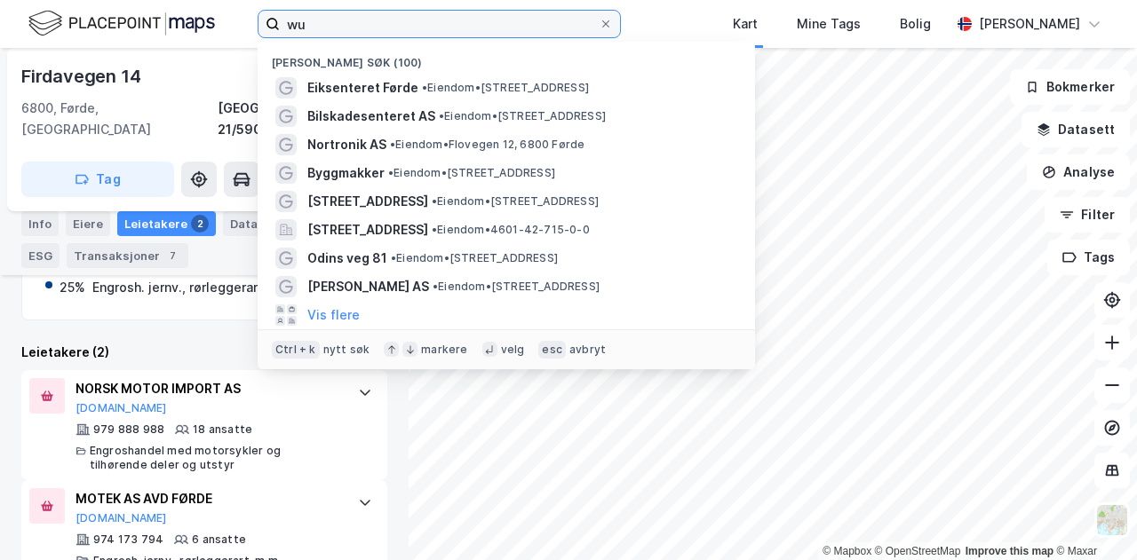
click at [321, 27] on input "wu" at bounding box center [439, 24] width 319 height 27
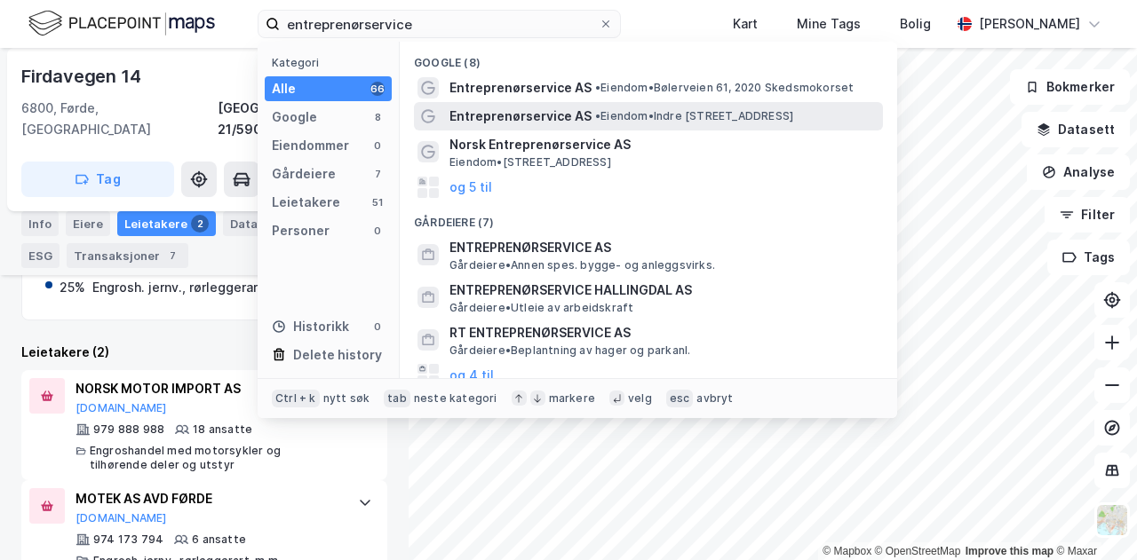
click at [513, 115] on span "Entreprenørservice AS" at bounding box center [520, 116] width 142 height 21
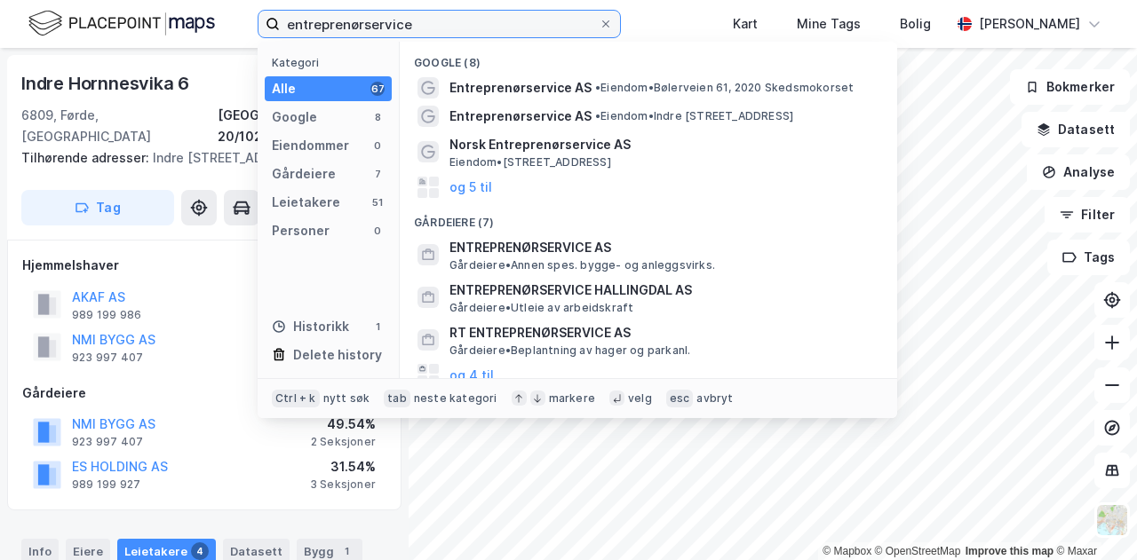
click at [475, 35] on input "entreprenørservice" at bounding box center [439, 24] width 319 height 27
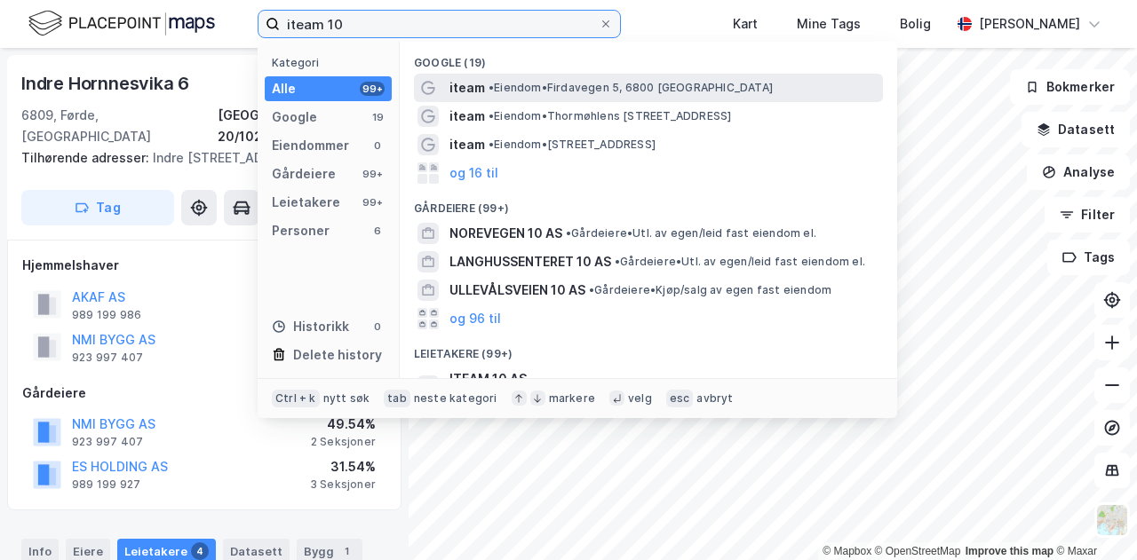
type input "iteam 10"
drag, startPoint x: 536, startPoint y: 95, endPoint x: 506, endPoint y: 89, distance: 30.8
click at [506, 89] on span "• Eiendom • [STREET_ADDRESS]" at bounding box center [630, 88] width 284 height 14
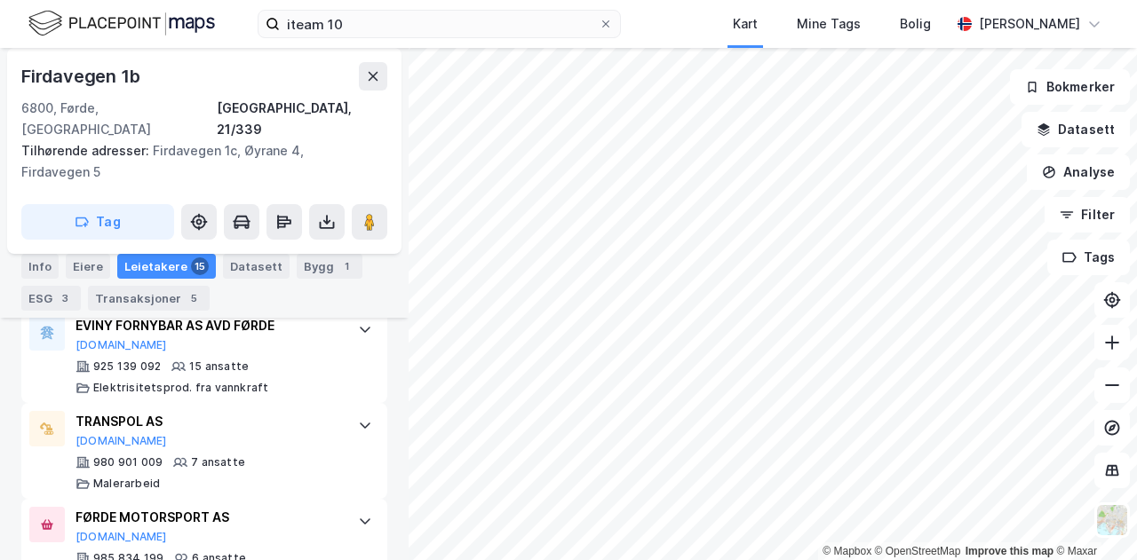
scroll to position [995, 0]
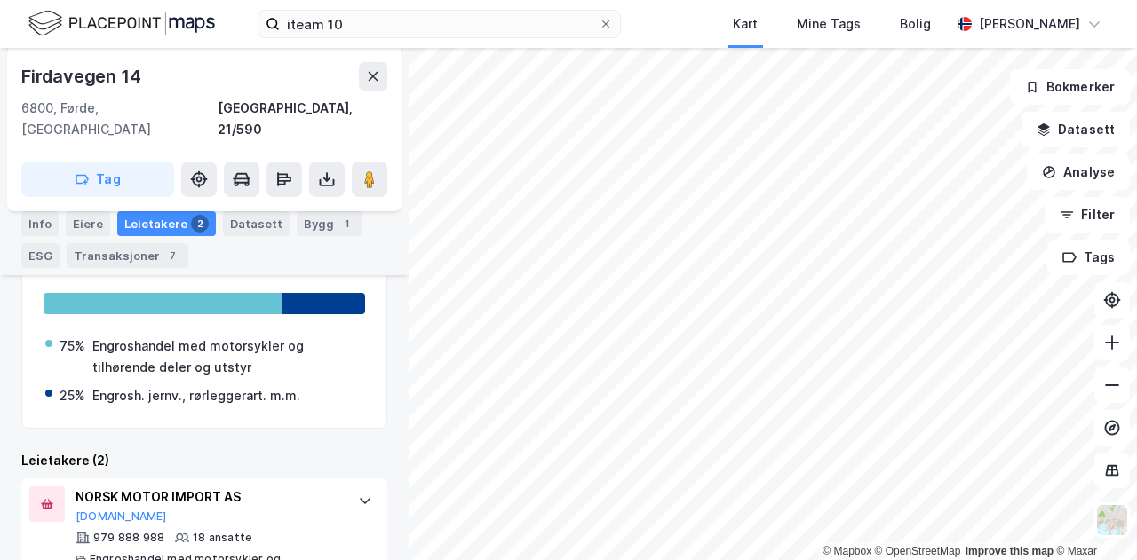
scroll to position [440, 0]
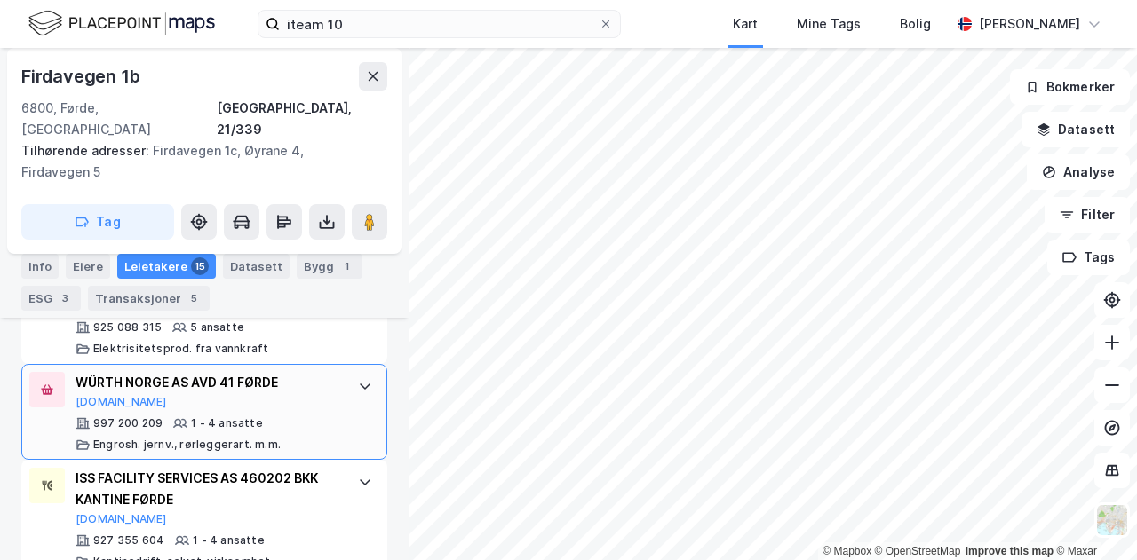
scroll to position [1400, 0]
